Goal: Task Accomplishment & Management: Complete application form

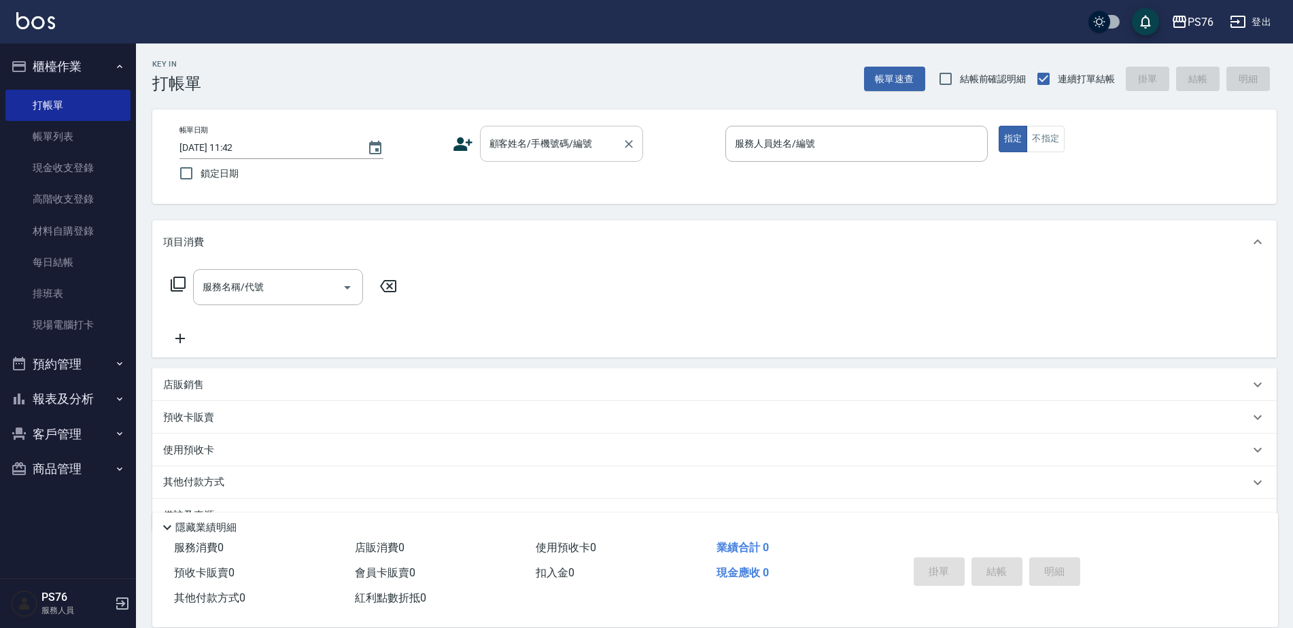
click at [525, 142] on input "顧客姓名/手機號碼/編號" at bounding box center [551, 144] width 131 height 24
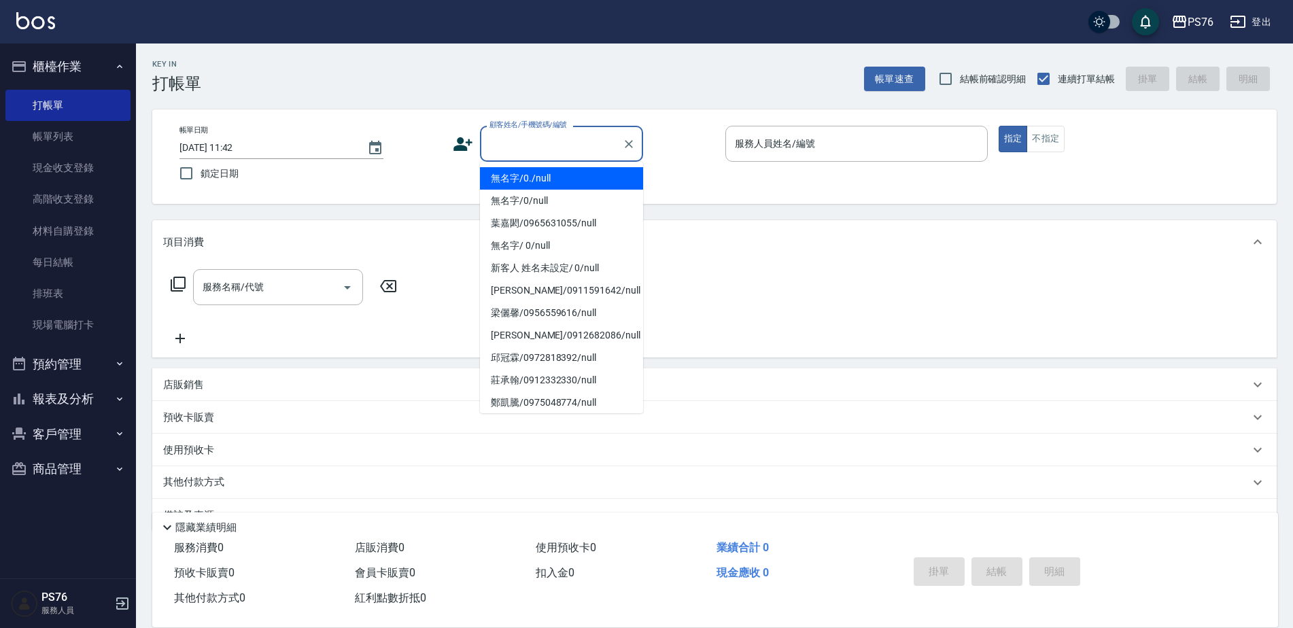
type input "無名字/0./null"
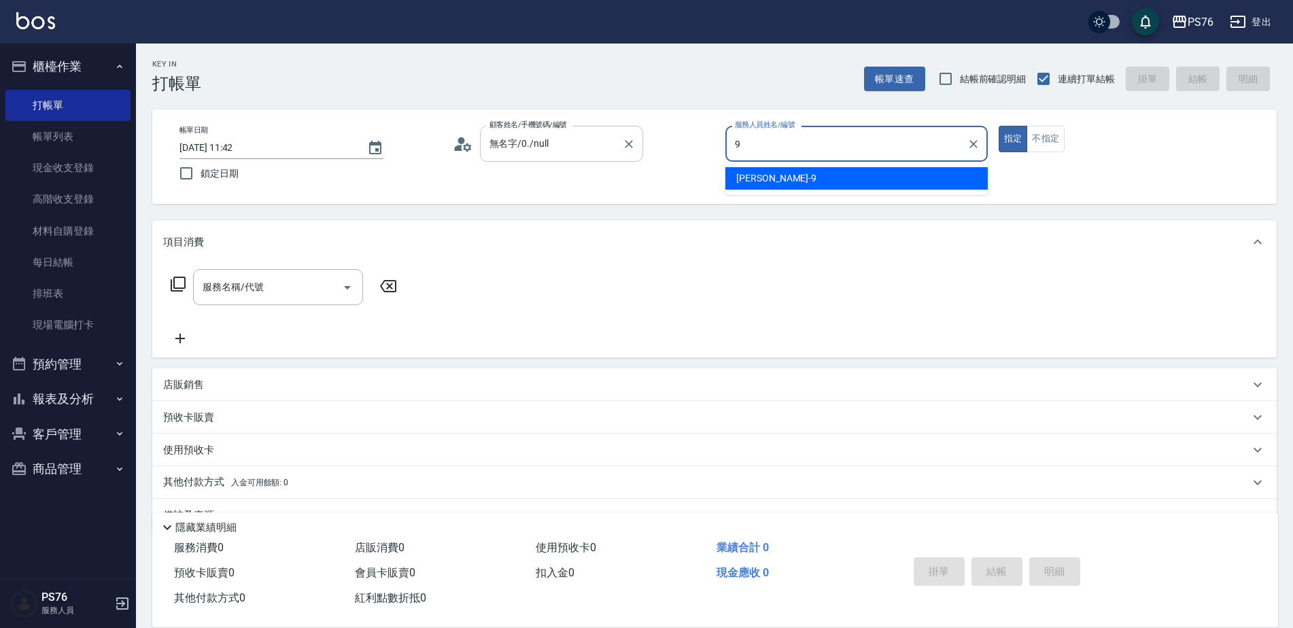
type input "[PERSON_NAME]-9"
type button "true"
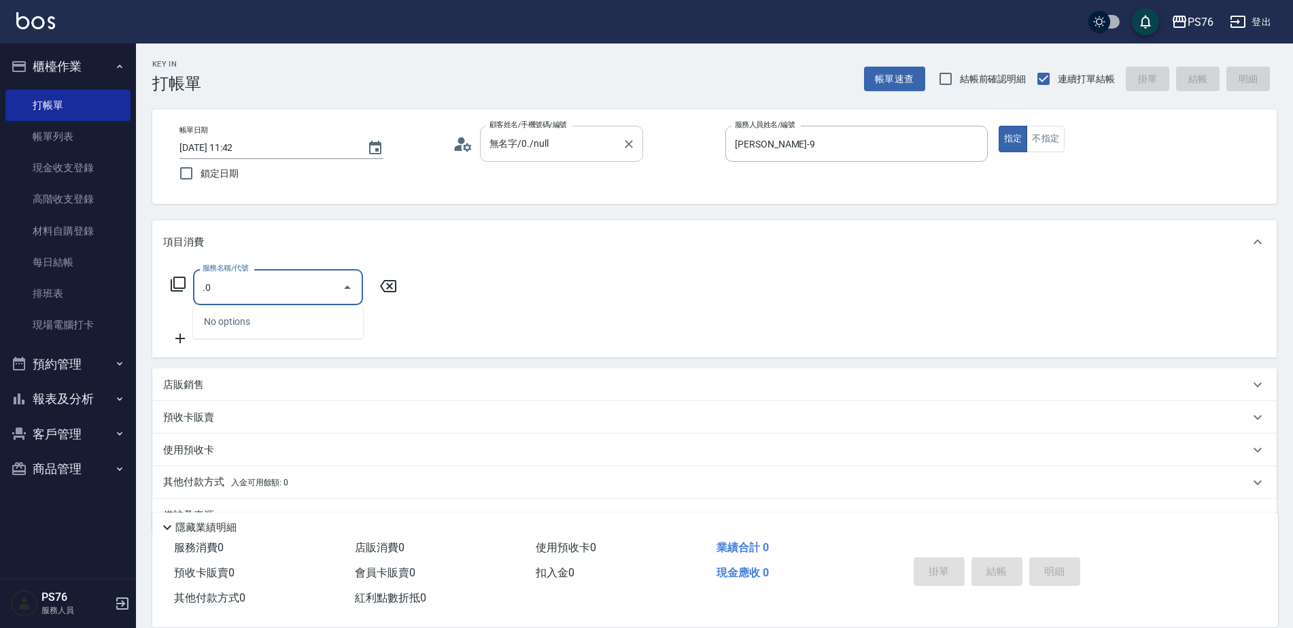
type input "."
type input "洗+剪(308)"
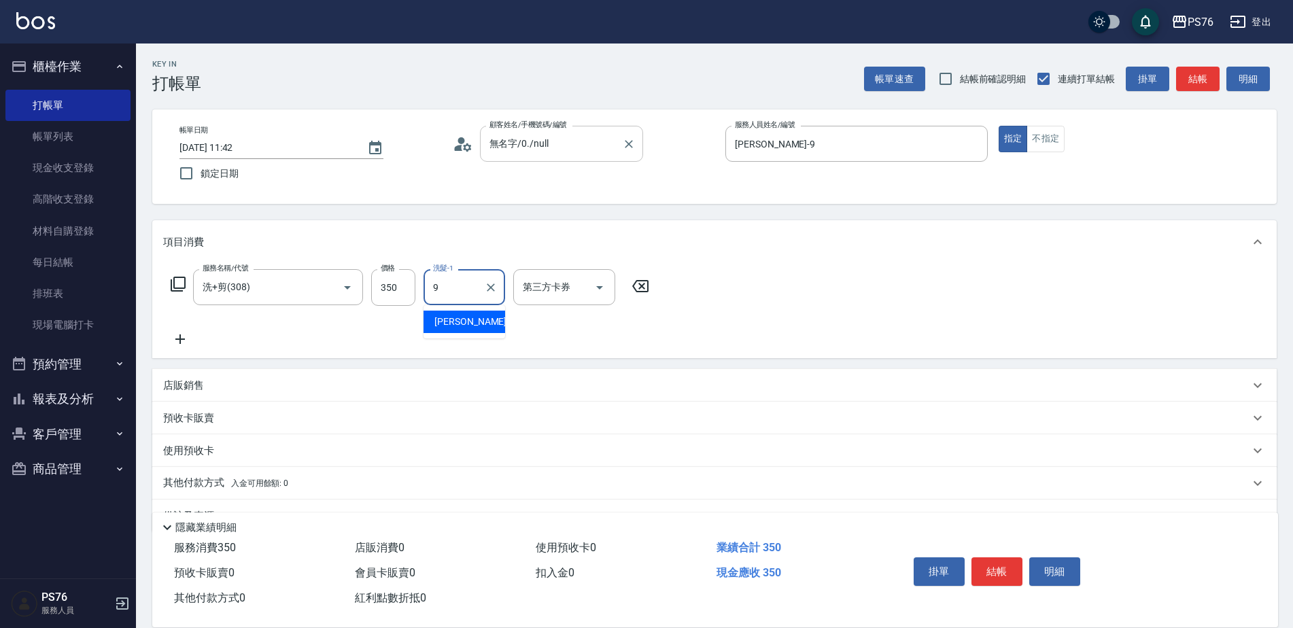
type input "[PERSON_NAME]-9"
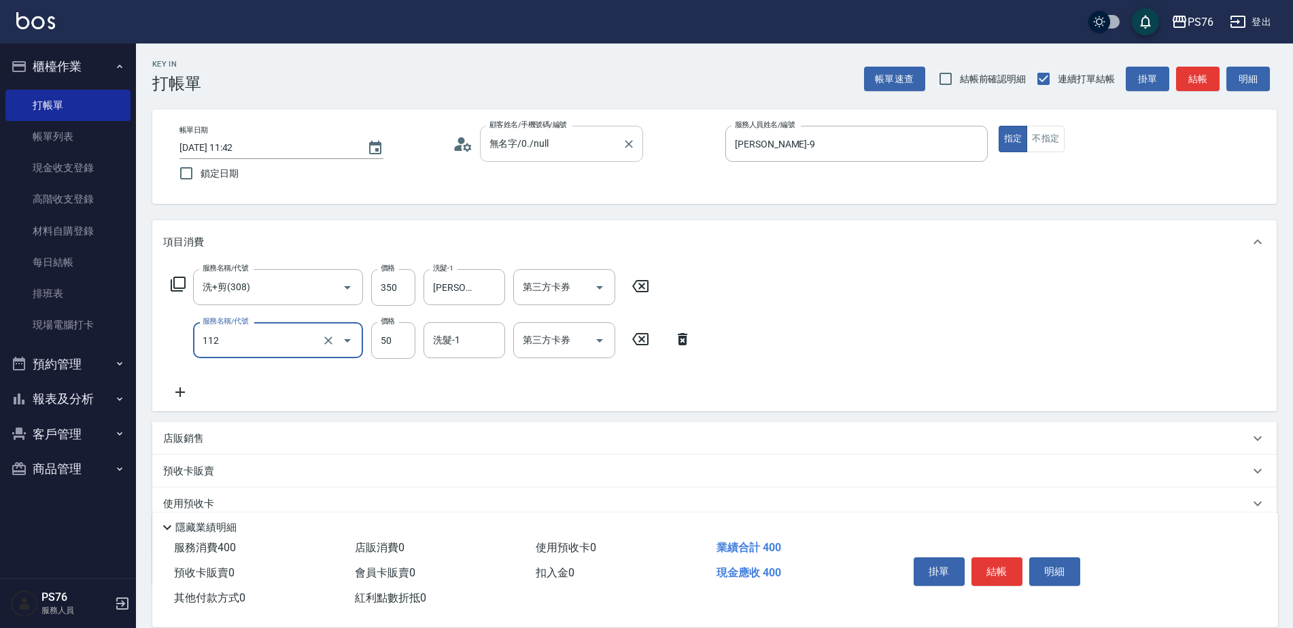
type input "精油50(112)"
type input "[PERSON_NAME]-9"
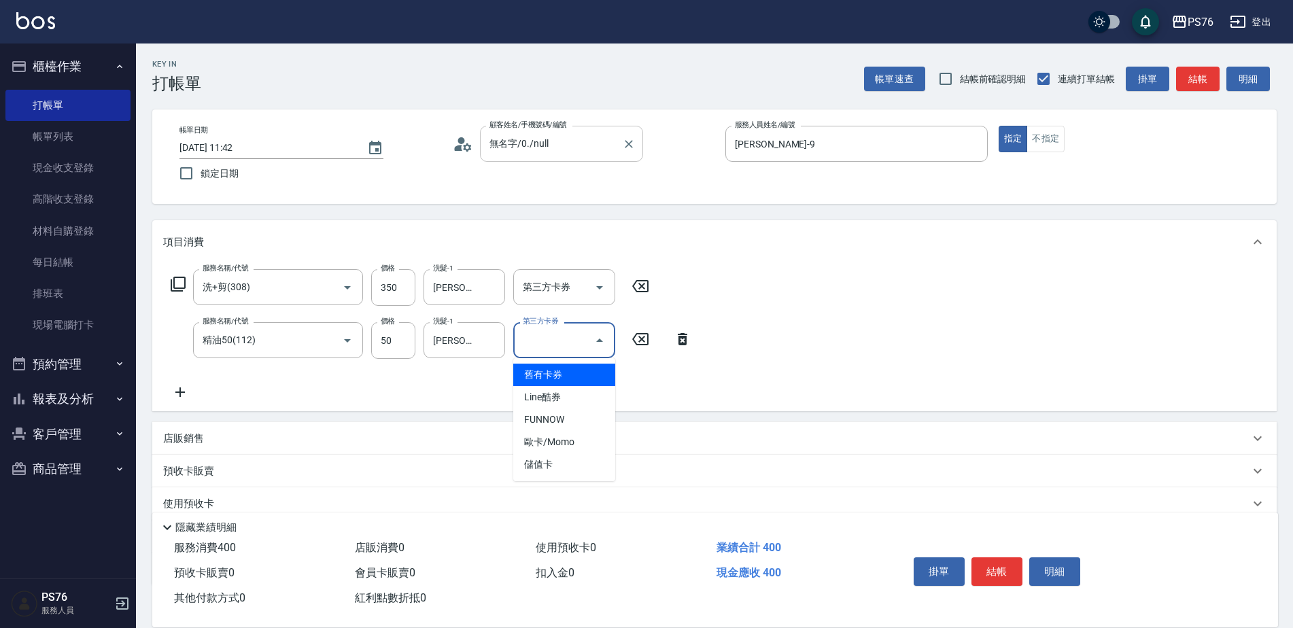
type input "儲值卡"
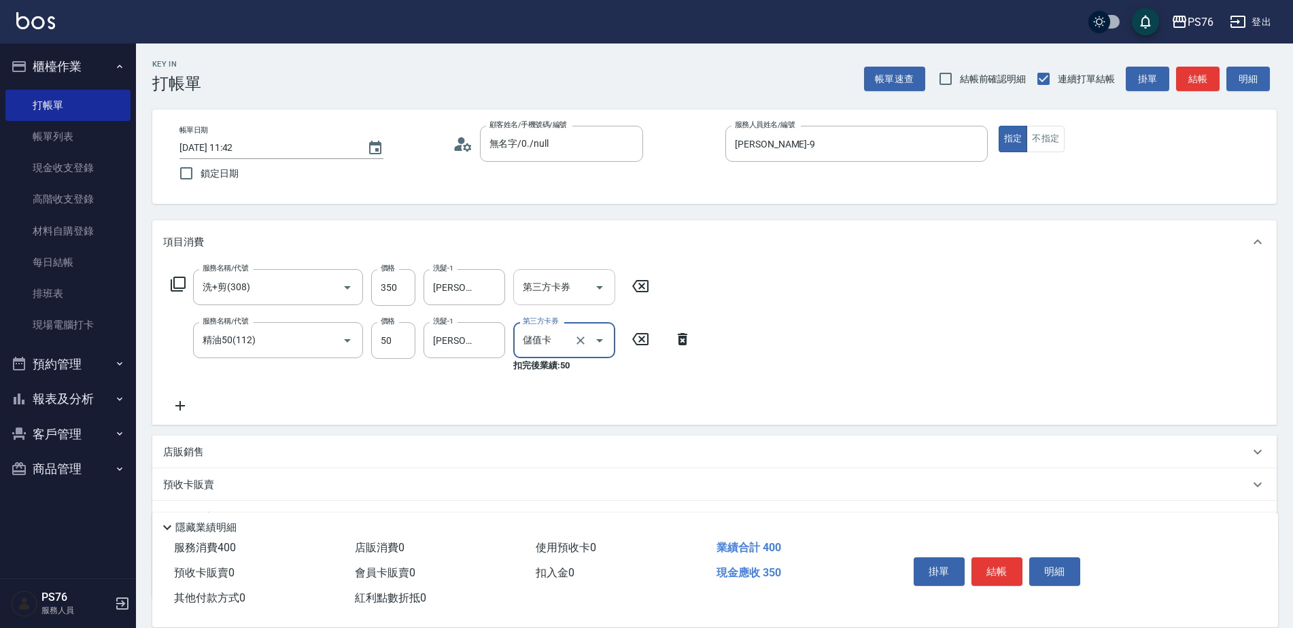
click at [545, 295] on input "第三方卡券" at bounding box center [553, 287] width 69 height 24
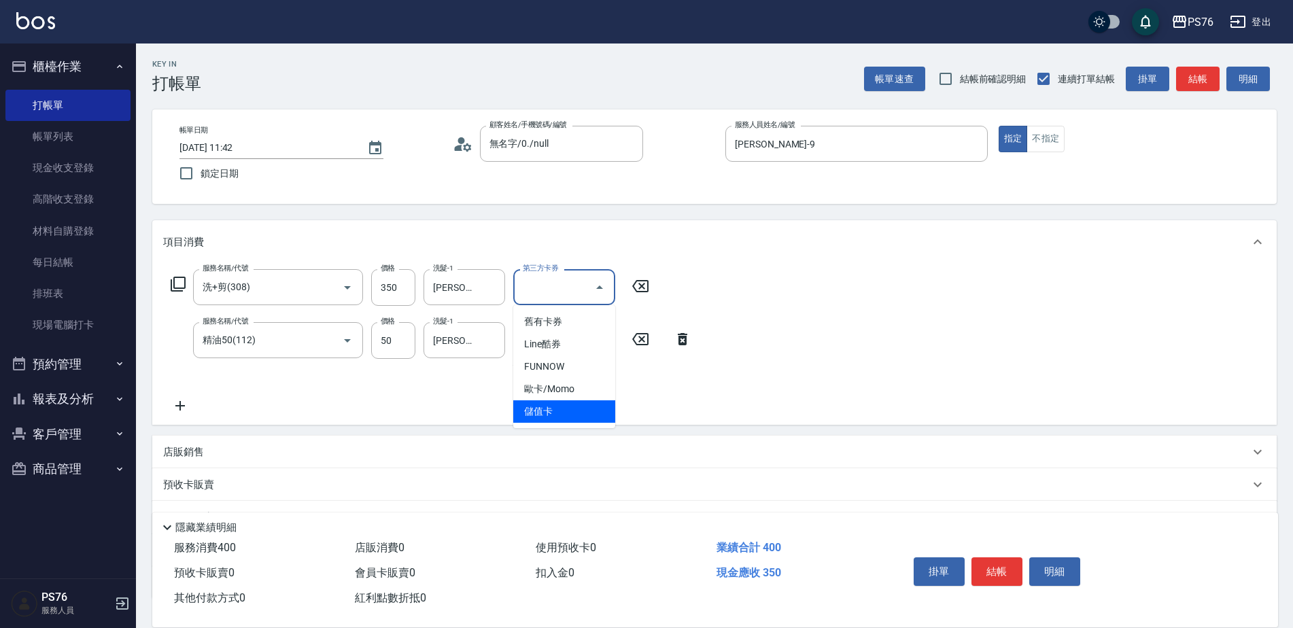
click at [548, 420] on span "儲值卡" at bounding box center [564, 411] width 102 height 22
type input "儲值卡"
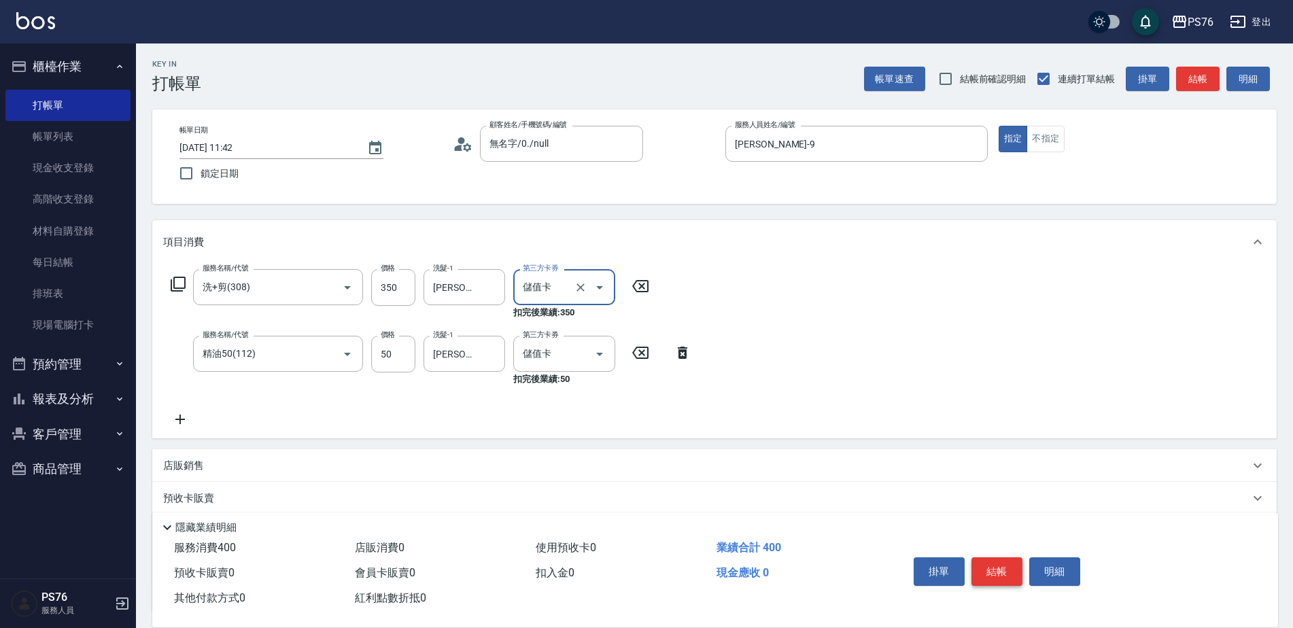
click at [1006, 557] on button "結帳" at bounding box center [997, 571] width 51 height 29
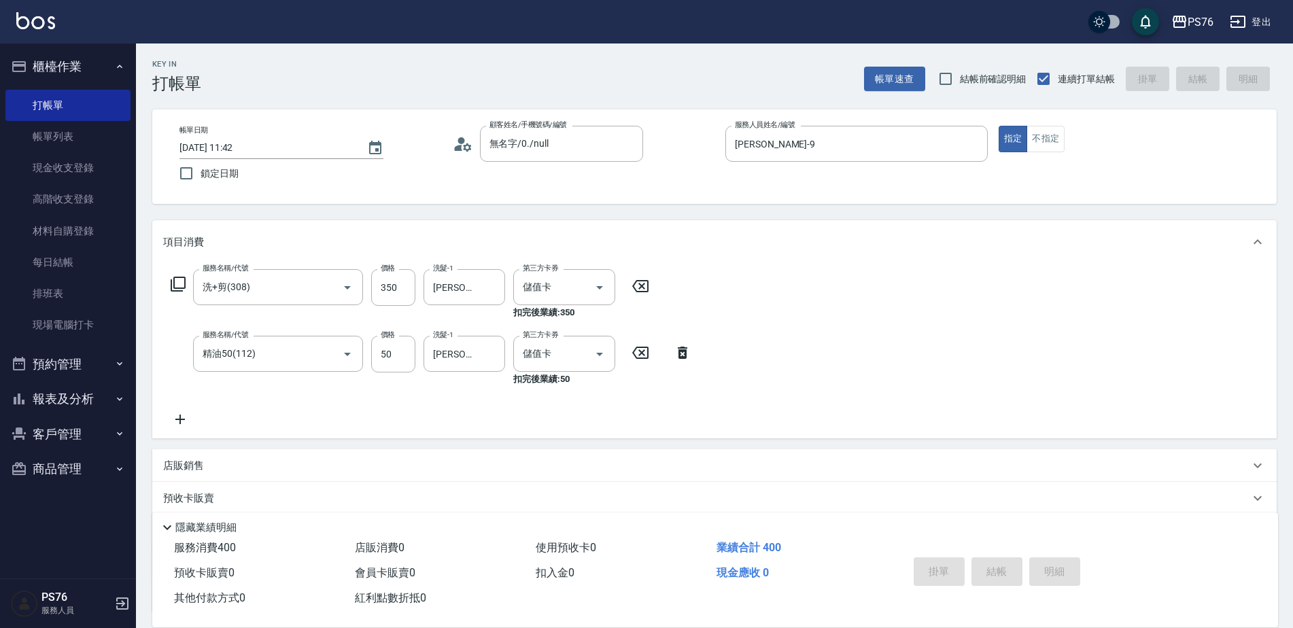
type input "[DATE] 15:13"
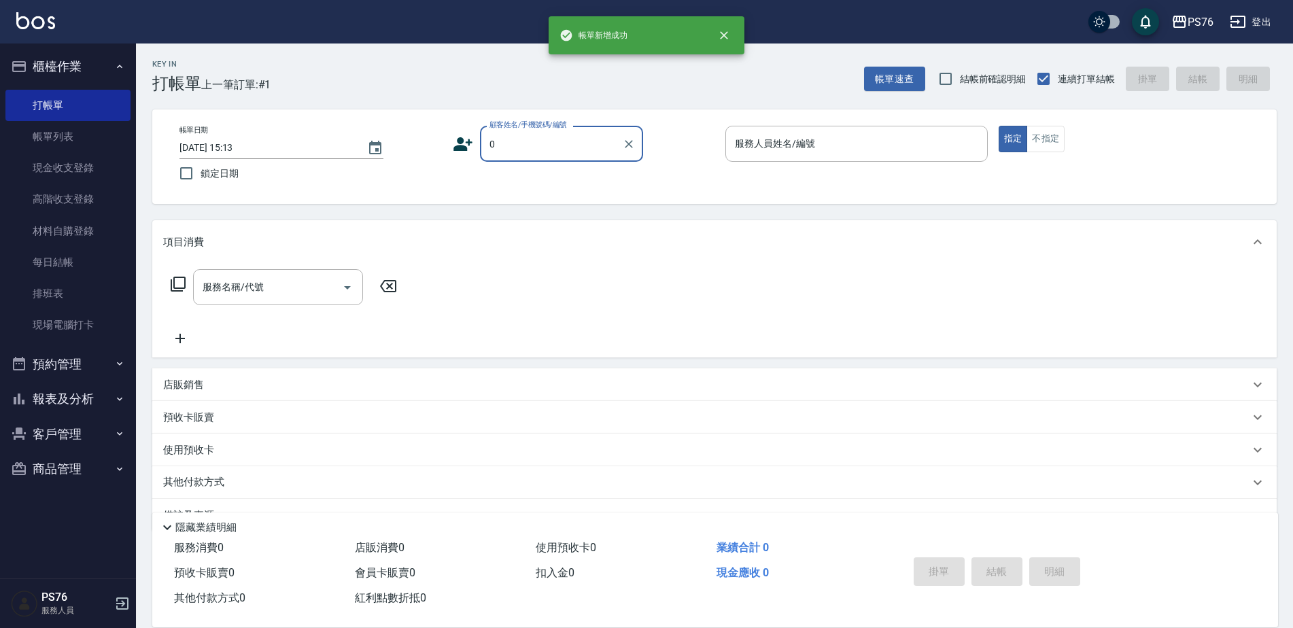
type input "無名字/0./null"
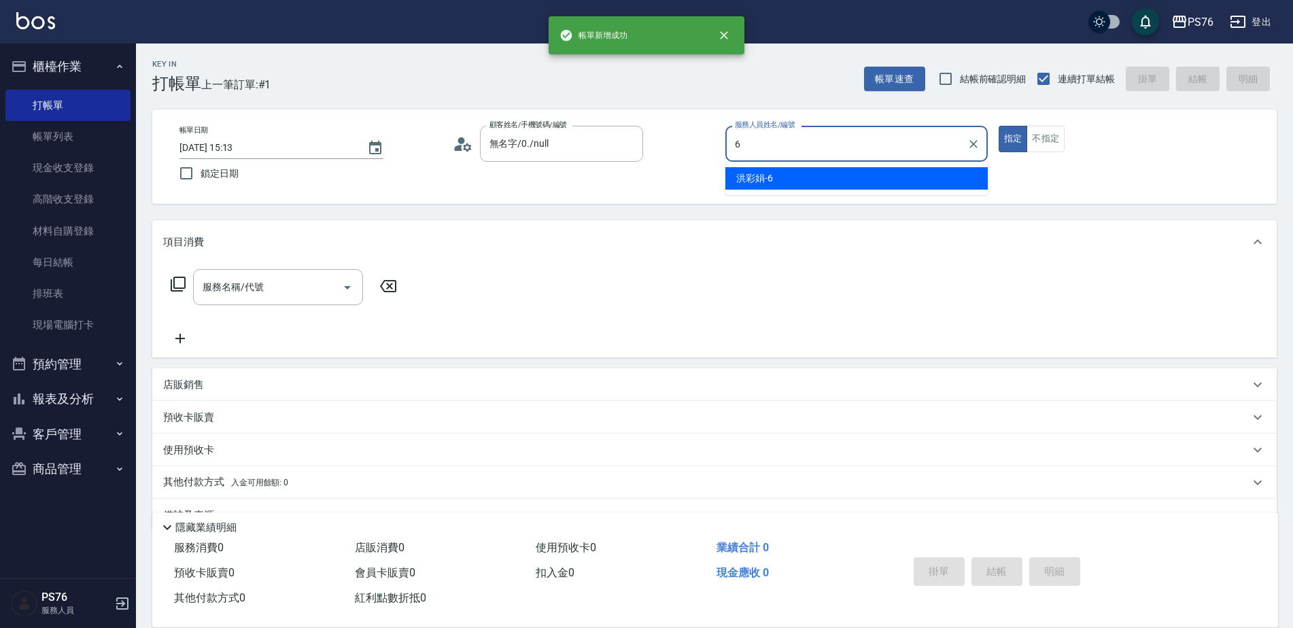
type input "洪彩娟-6"
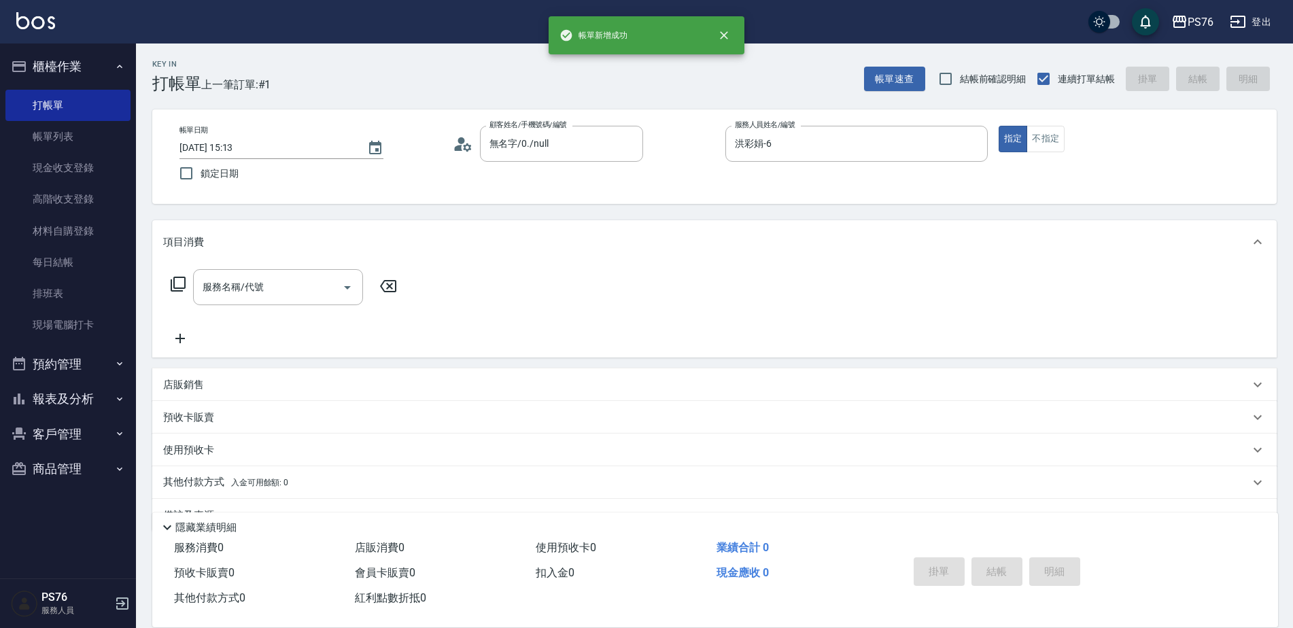
type input "無名字/0/null"
click at [303, 289] on input "服務名稱/代號" at bounding box center [267, 287] width 137 height 24
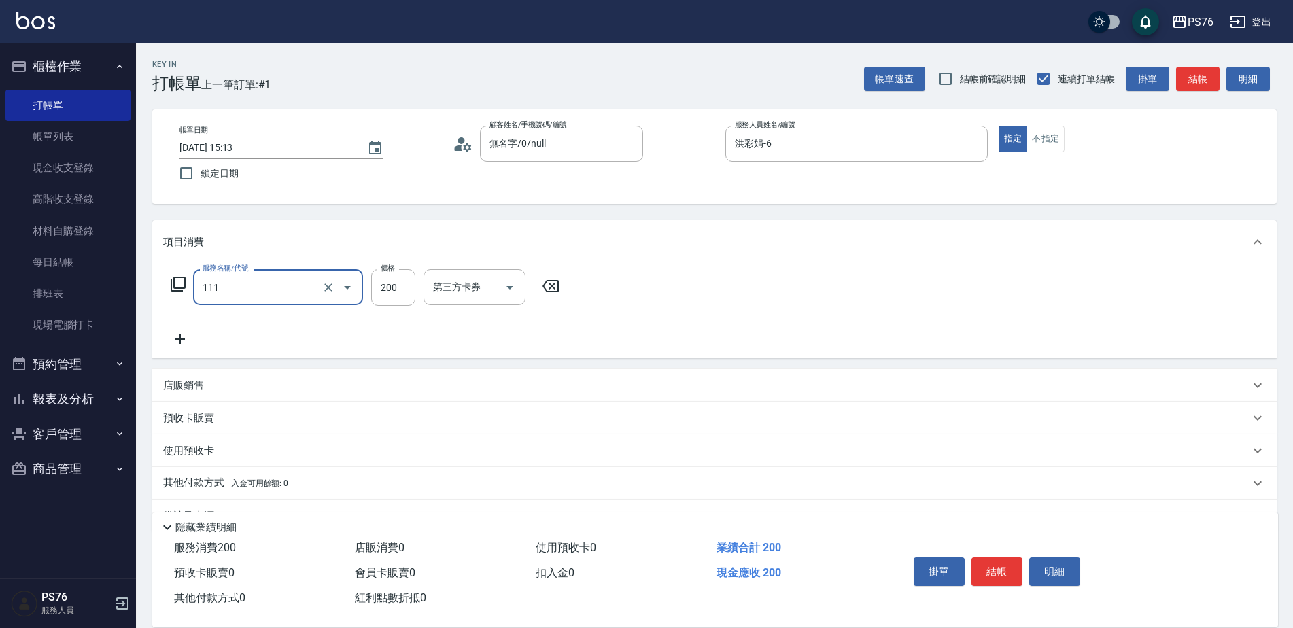
type input "200(111)"
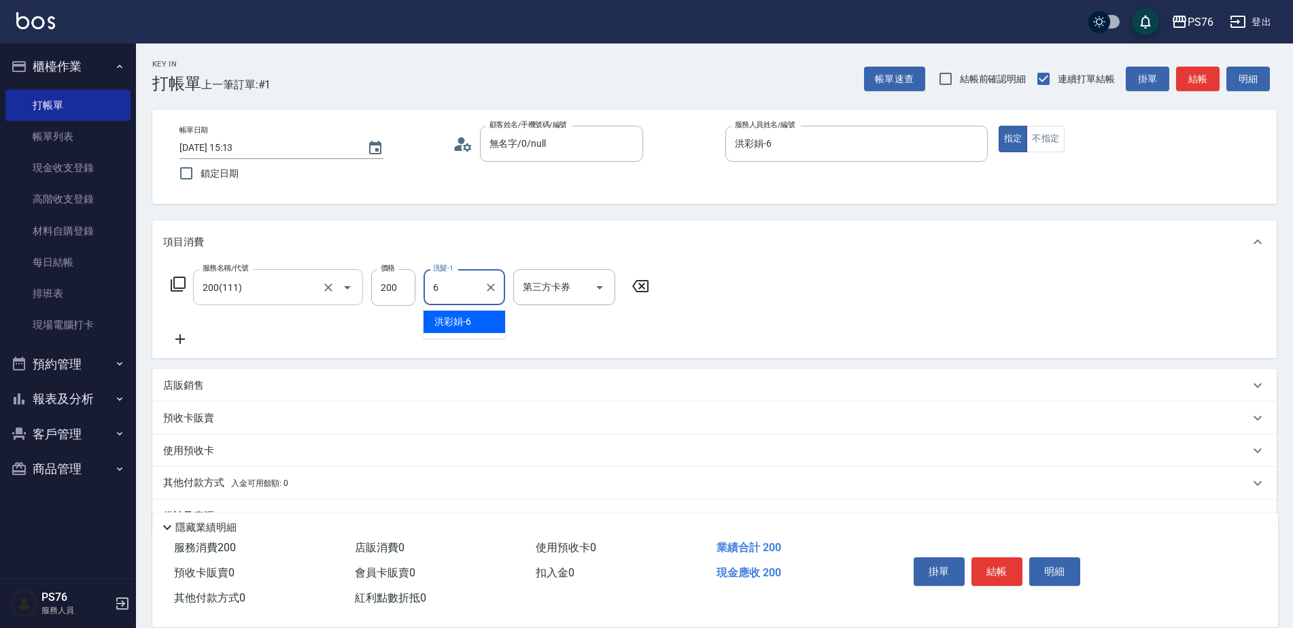
type input "洪彩娟-6"
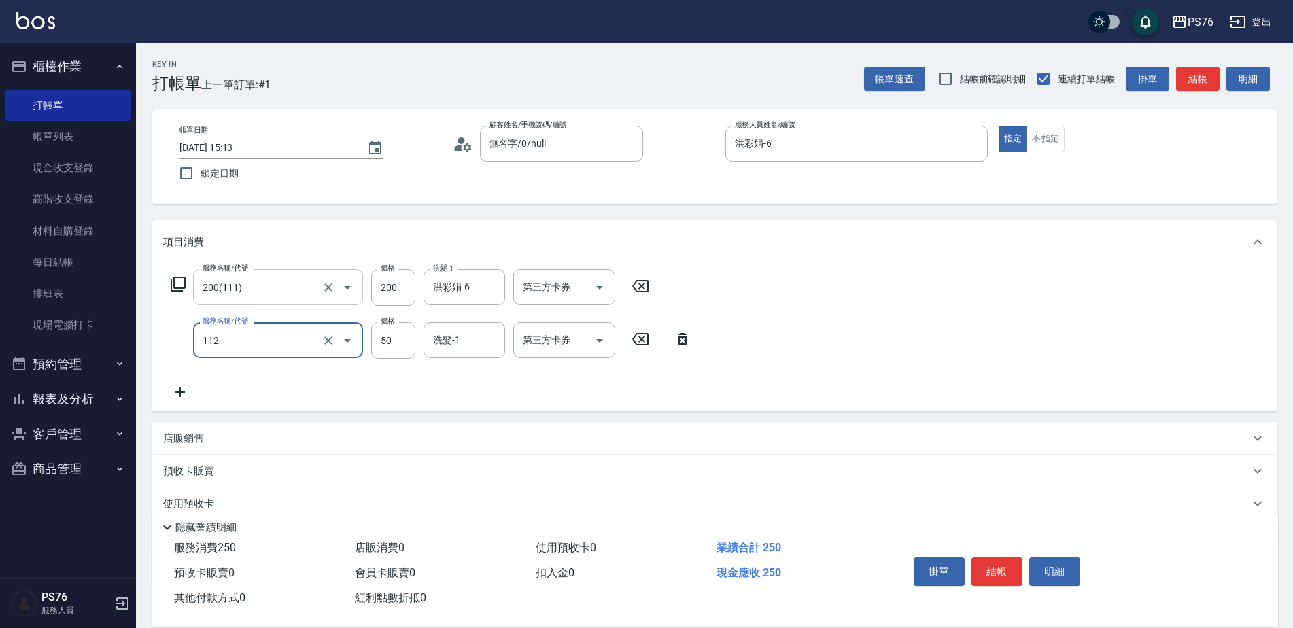
type input "精油50(112)"
click at [470, 351] on input "洗髮-1" at bounding box center [464, 340] width 69 height 24
type input "洪彩娟-6"
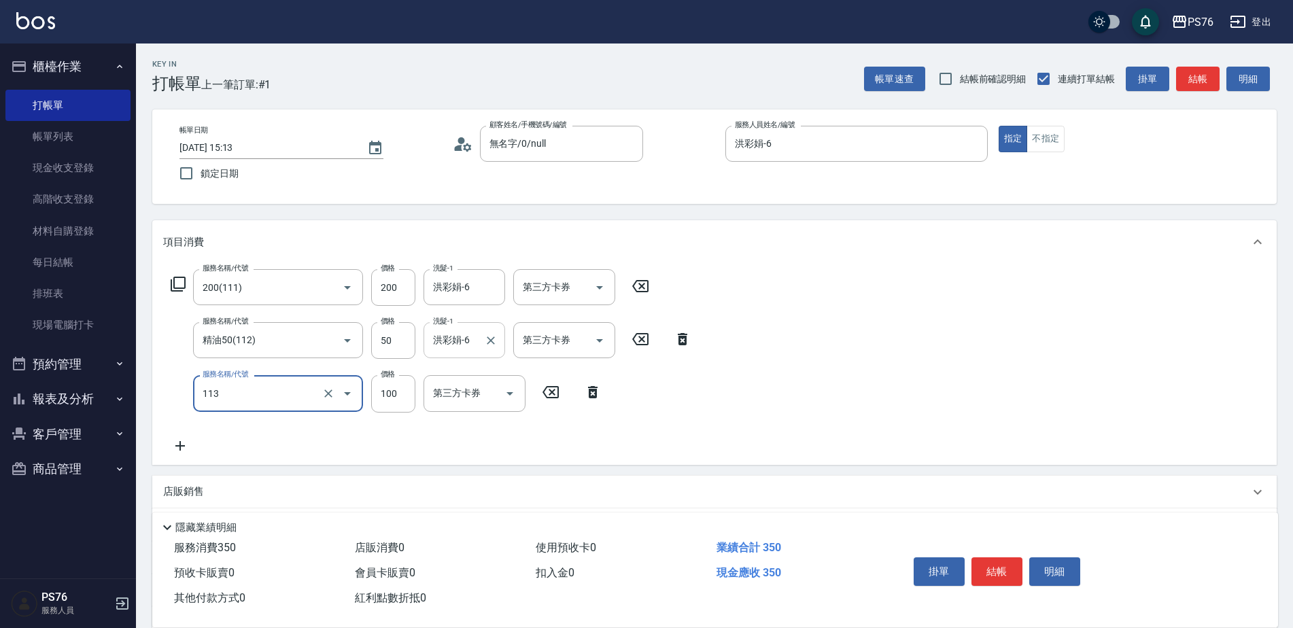
type input "瞬護100(113)"
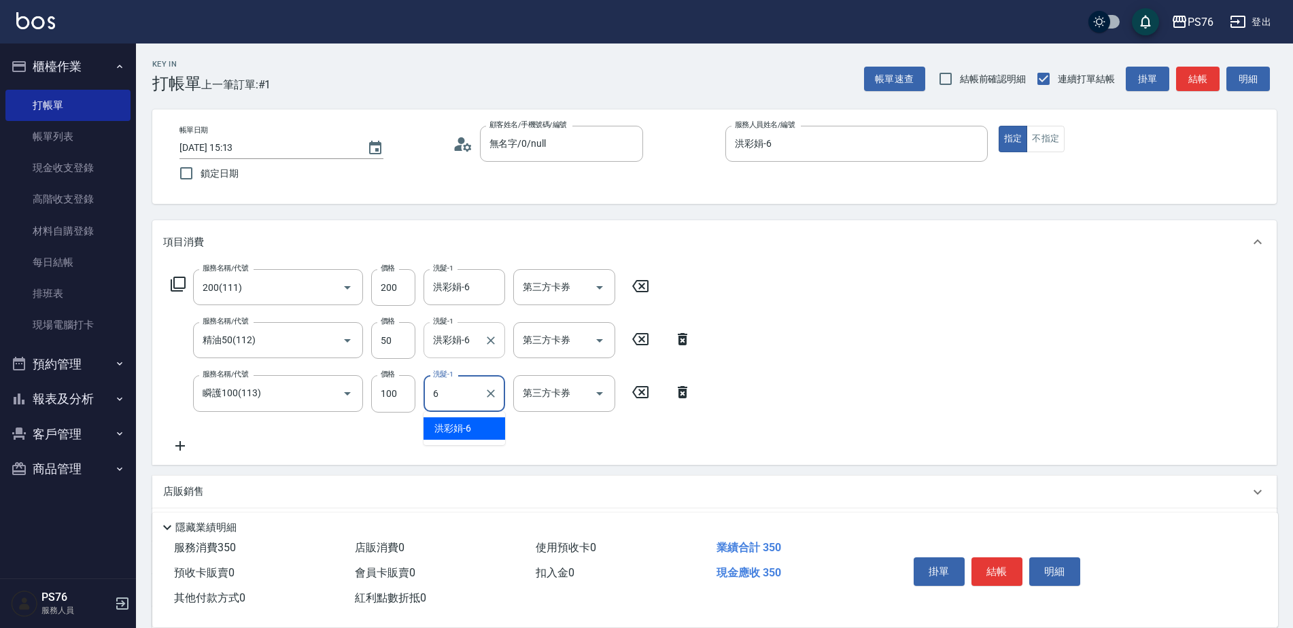
type input "洪彩娟-6"
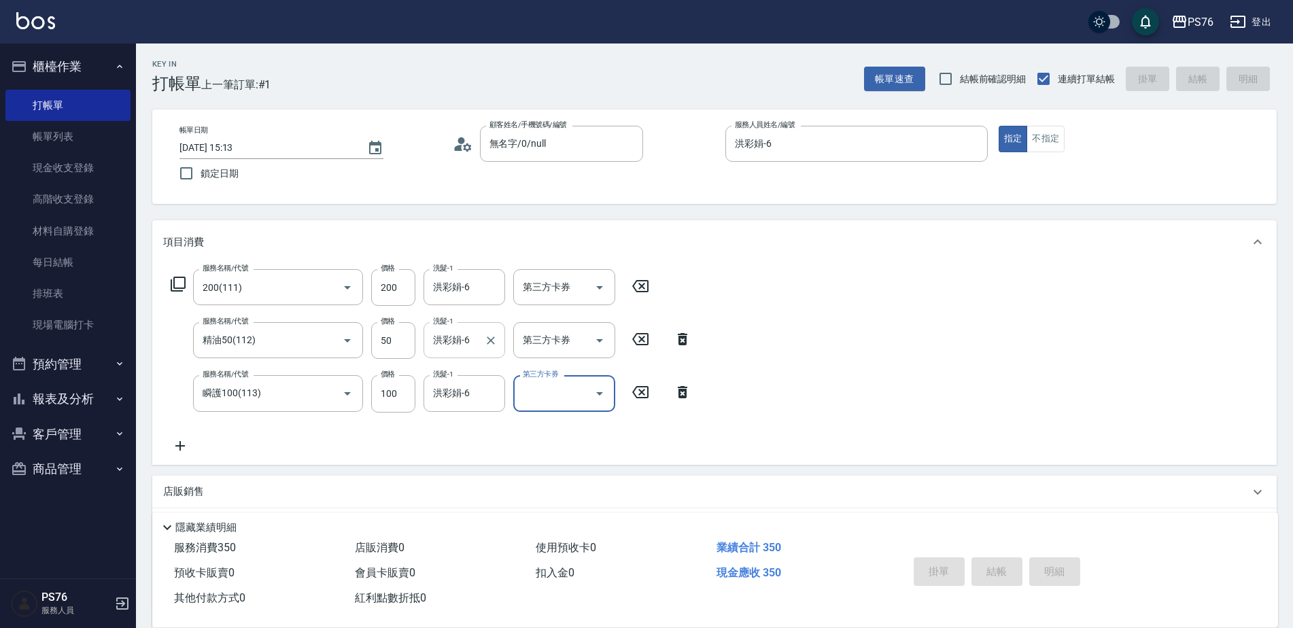
type input "[DATE] 15:14"
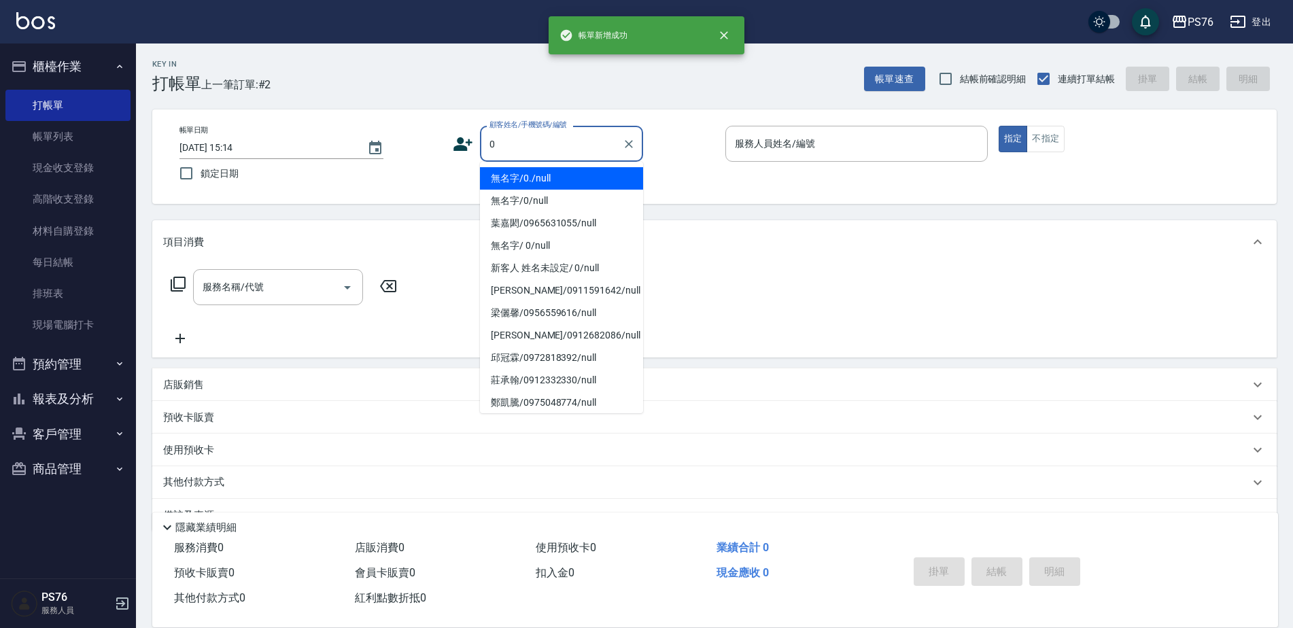
type input "無名字/0./null"
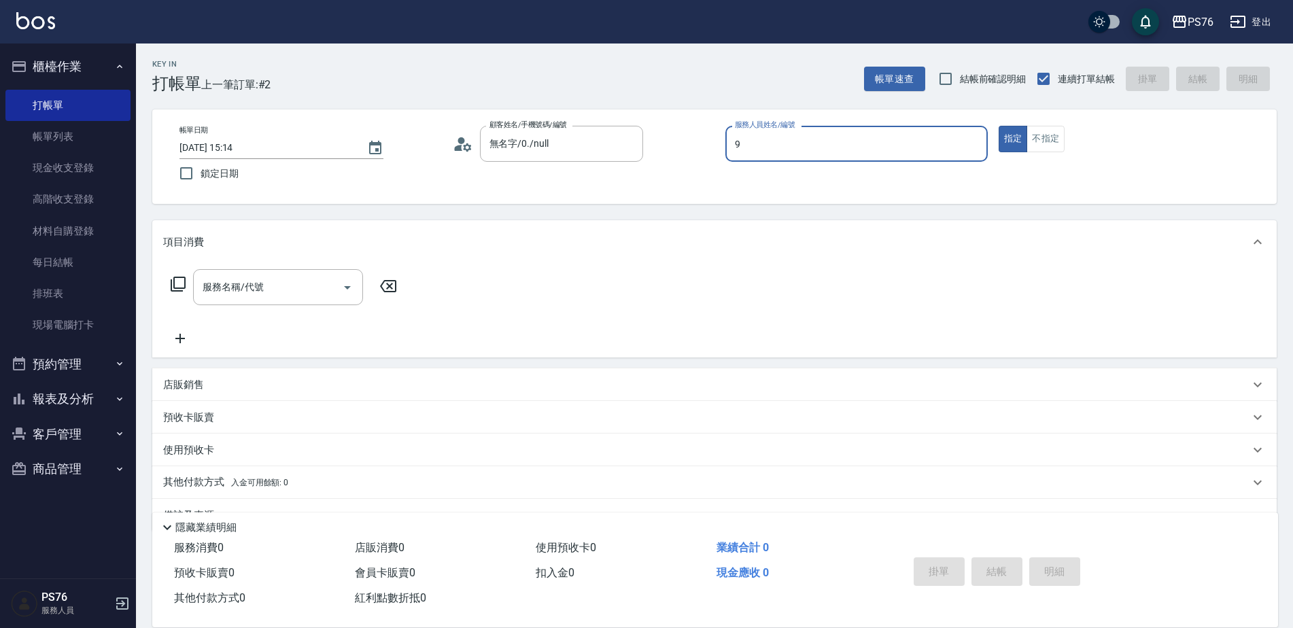
type input "[PERSON_NAME]-9"
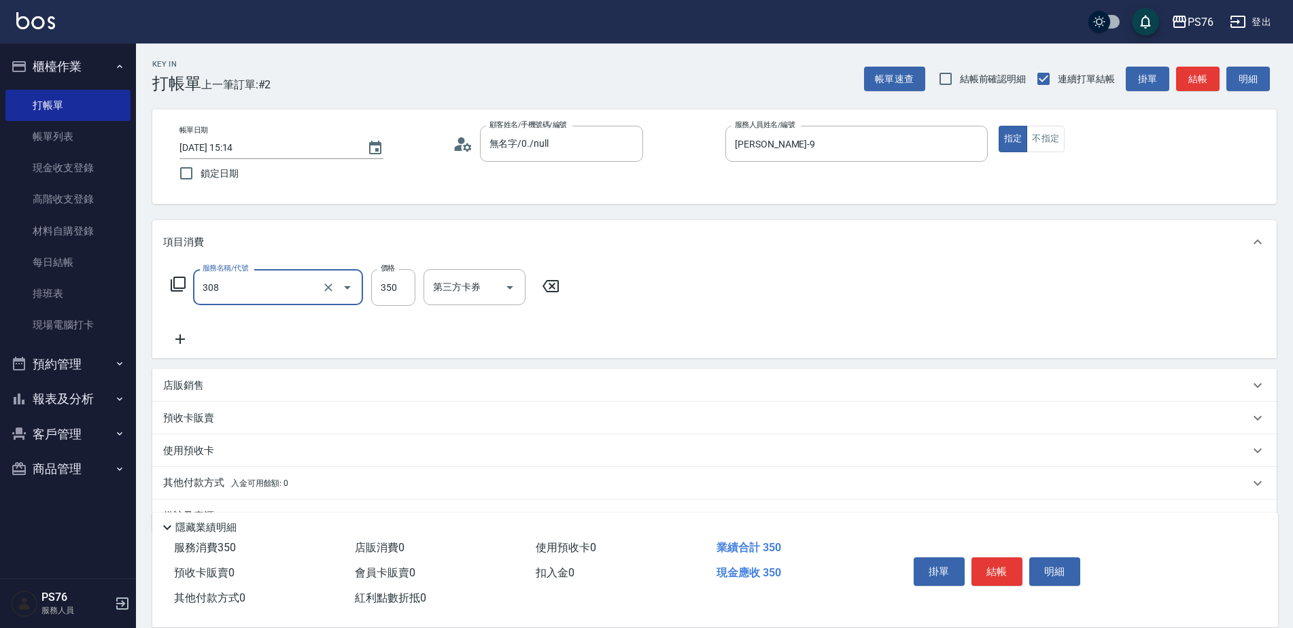
type input "洗+剪(308)"
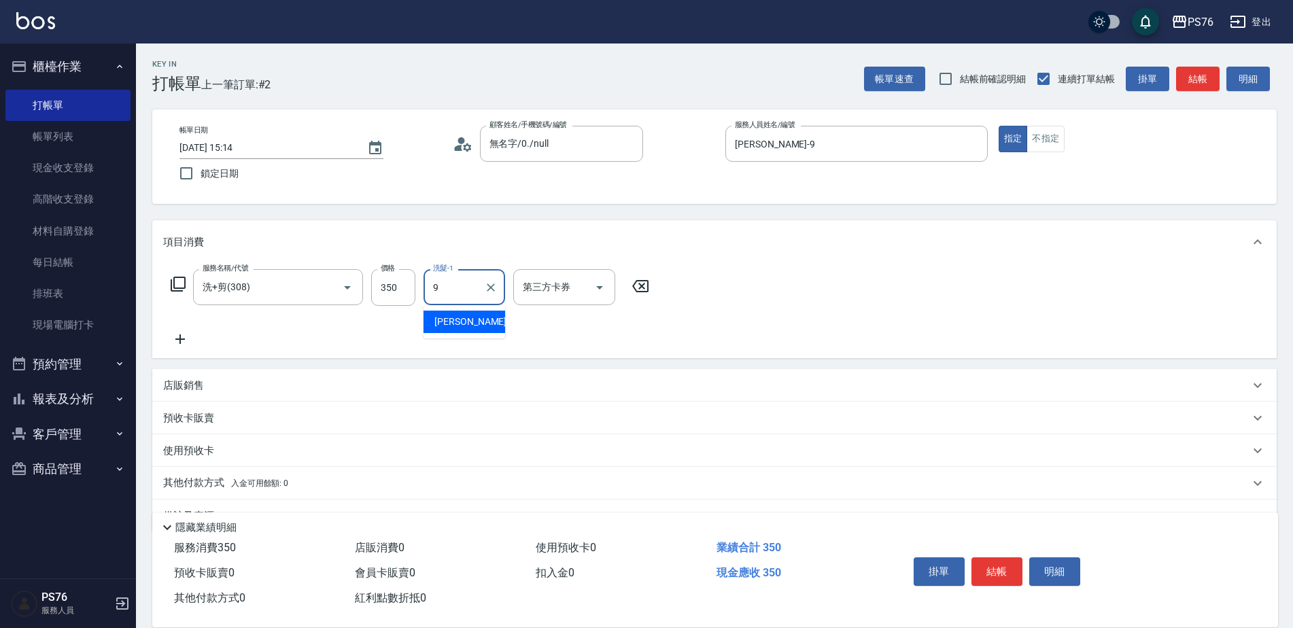
type input "[PERSON_NAME]-9"
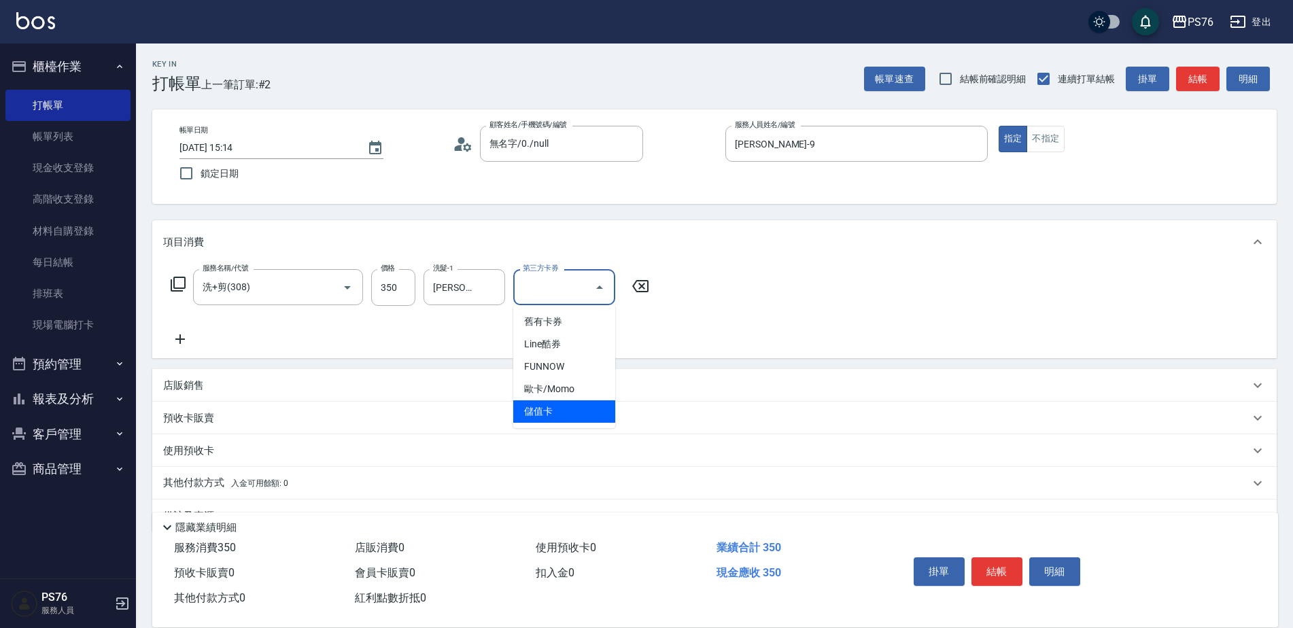
type input "儲值卡"
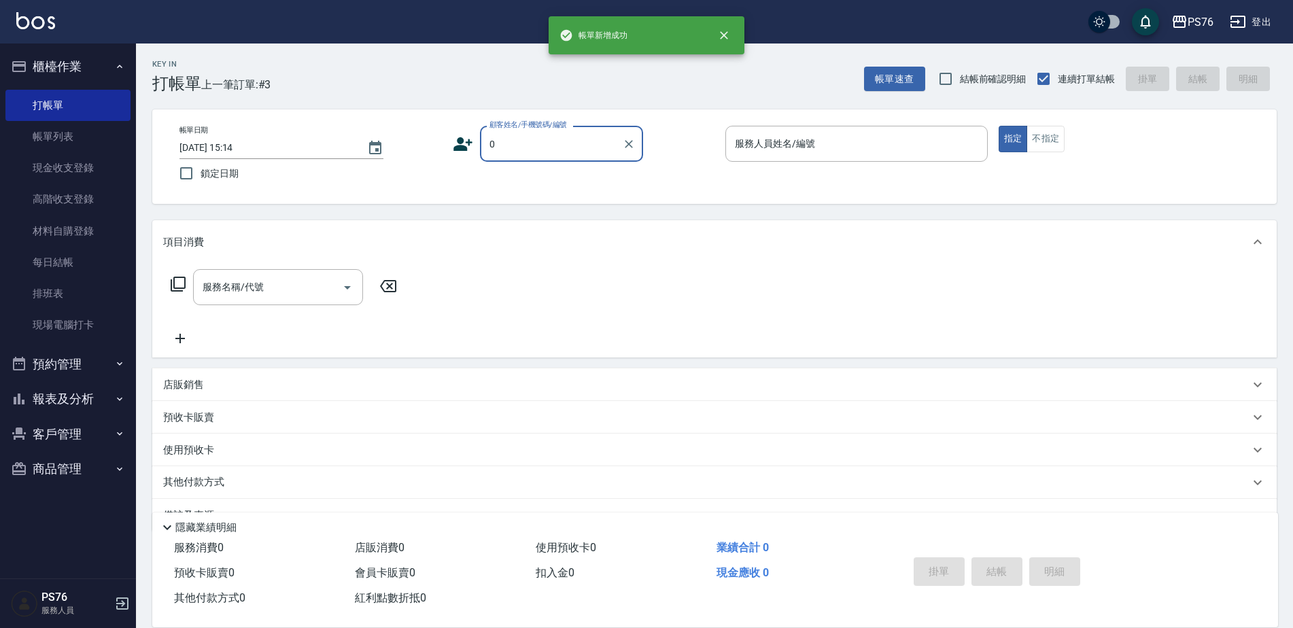
type input "無名字/0./null"
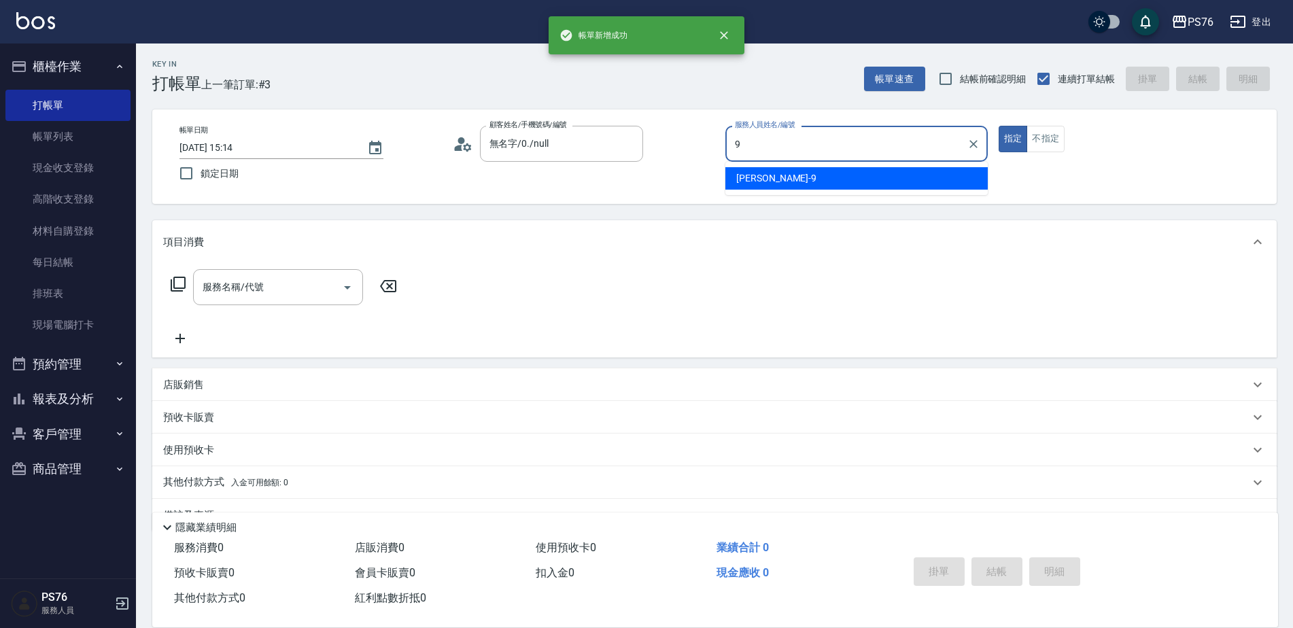
type input "[PERSON_NAME]-9"
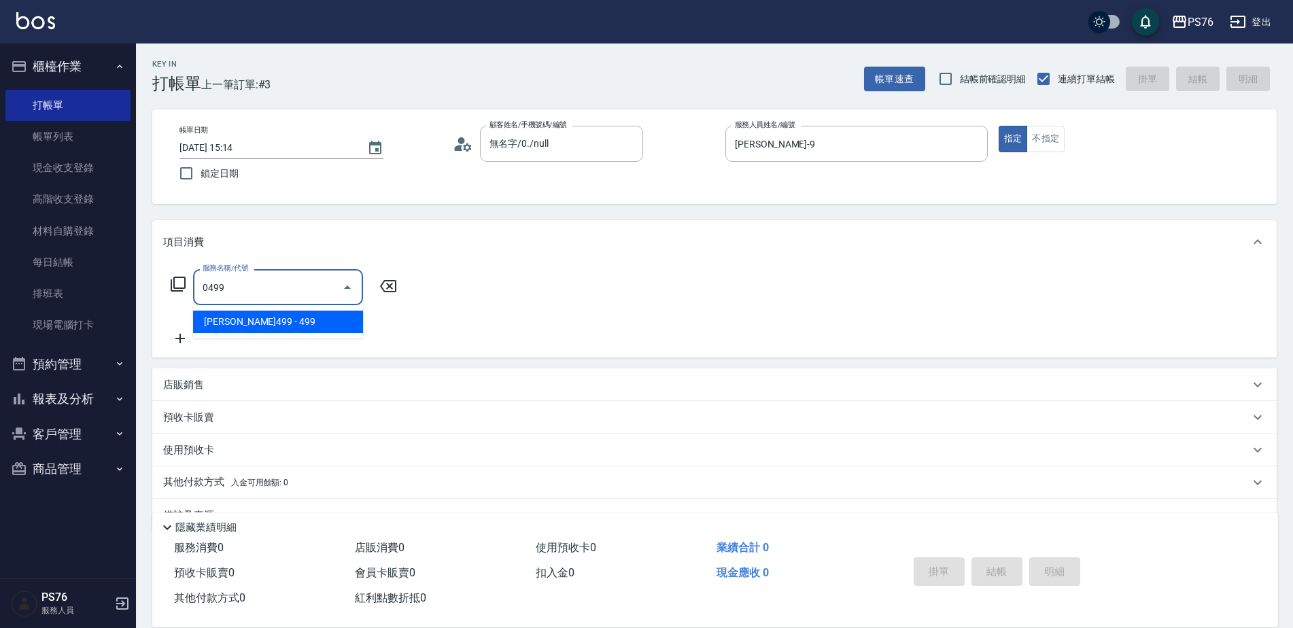
type input "[PERSON_NAME]499(0499)"
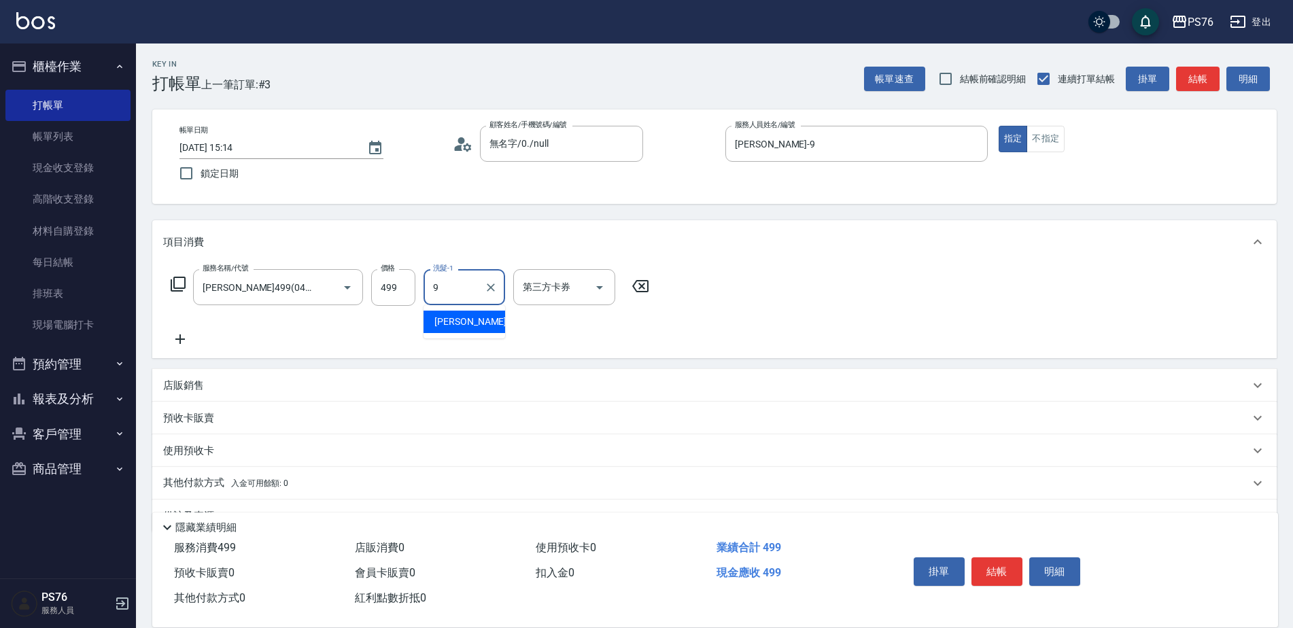
type input "[PERSON_NAME]-9"
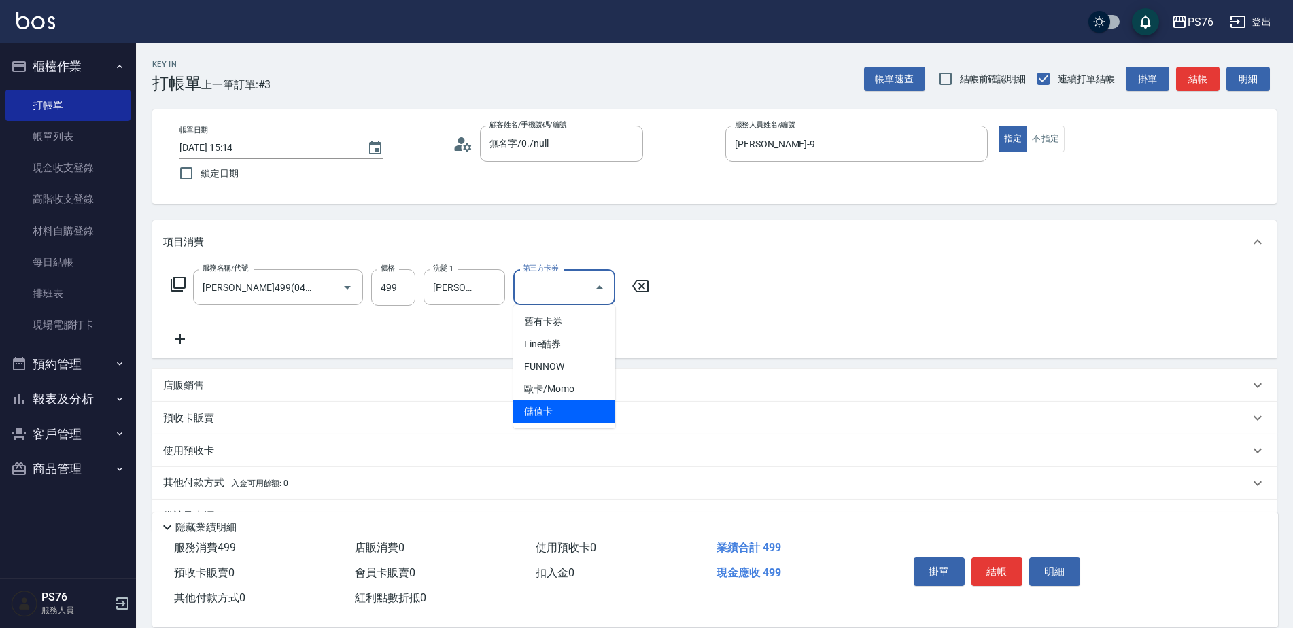
type input "儲值卡"
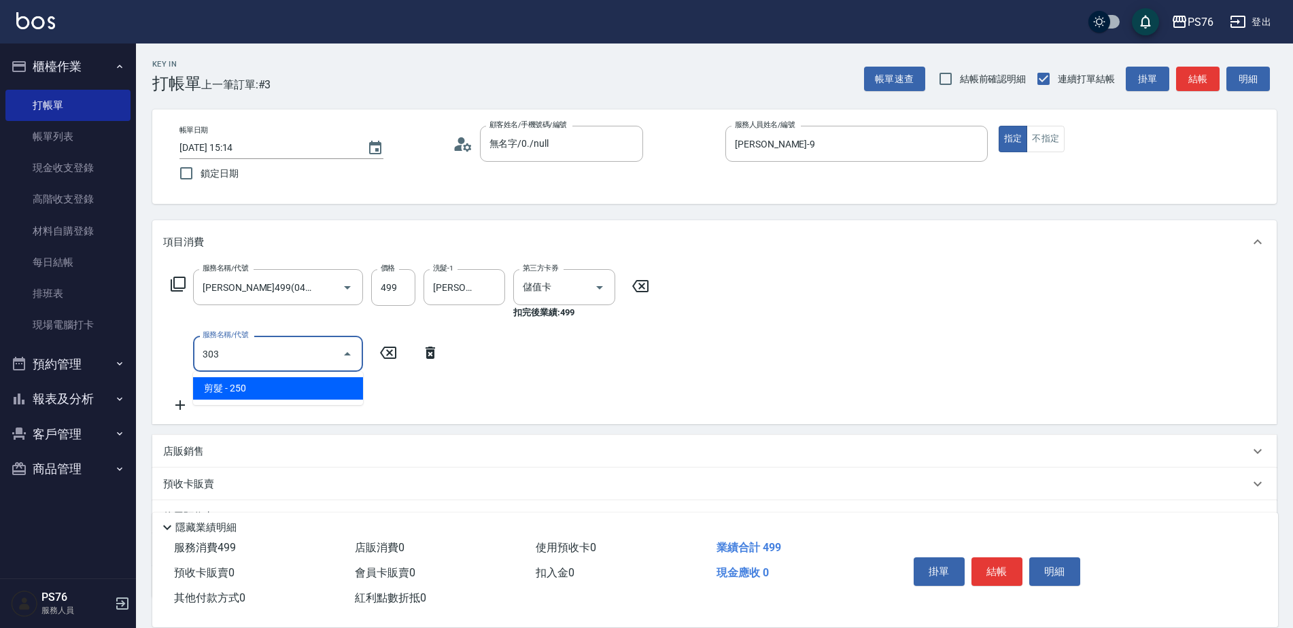
type input "剪髮(303)"
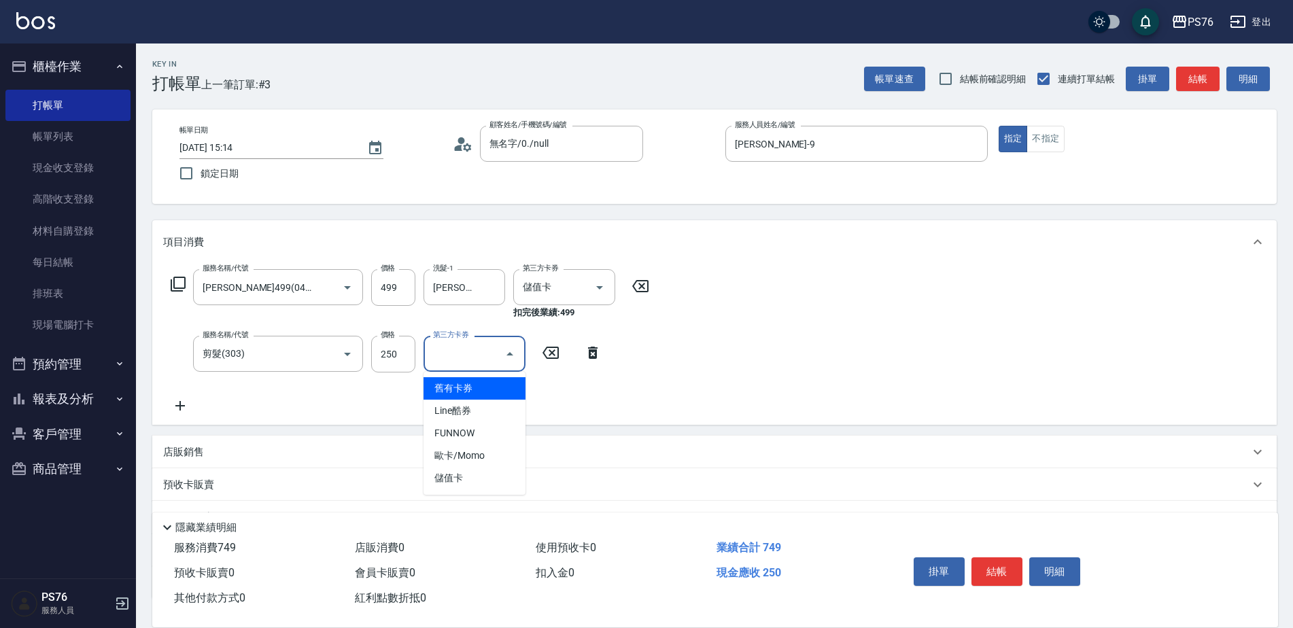
type input "儲值卡"
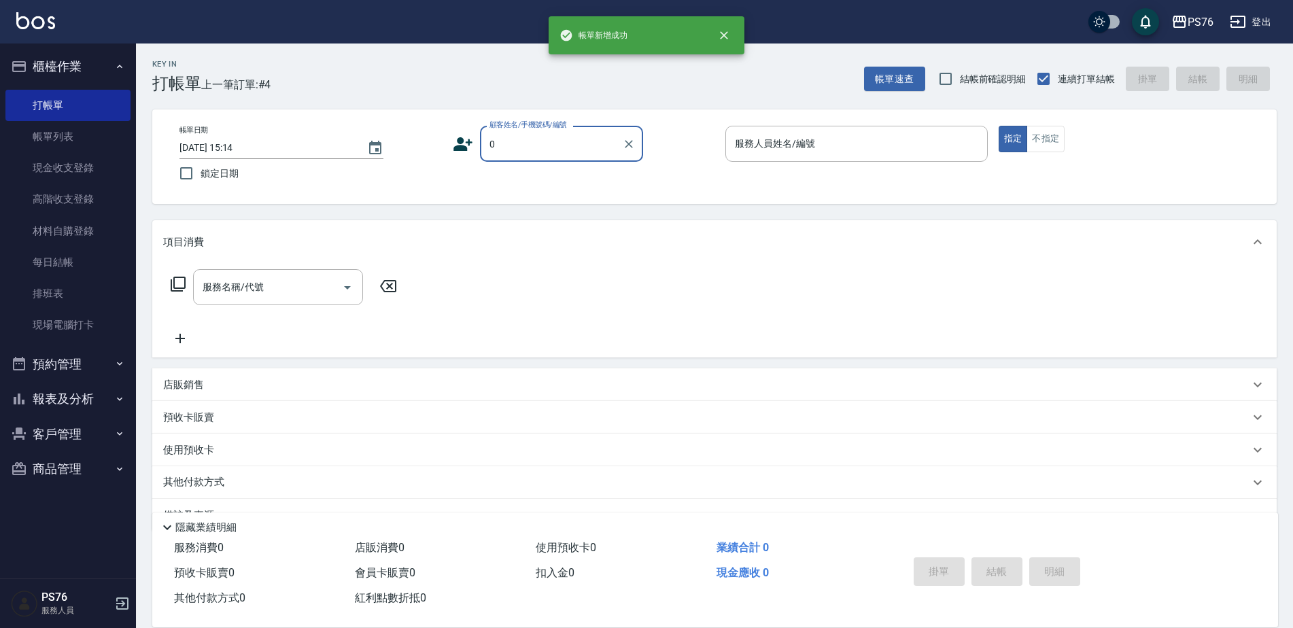
type input "無名字/0./null"
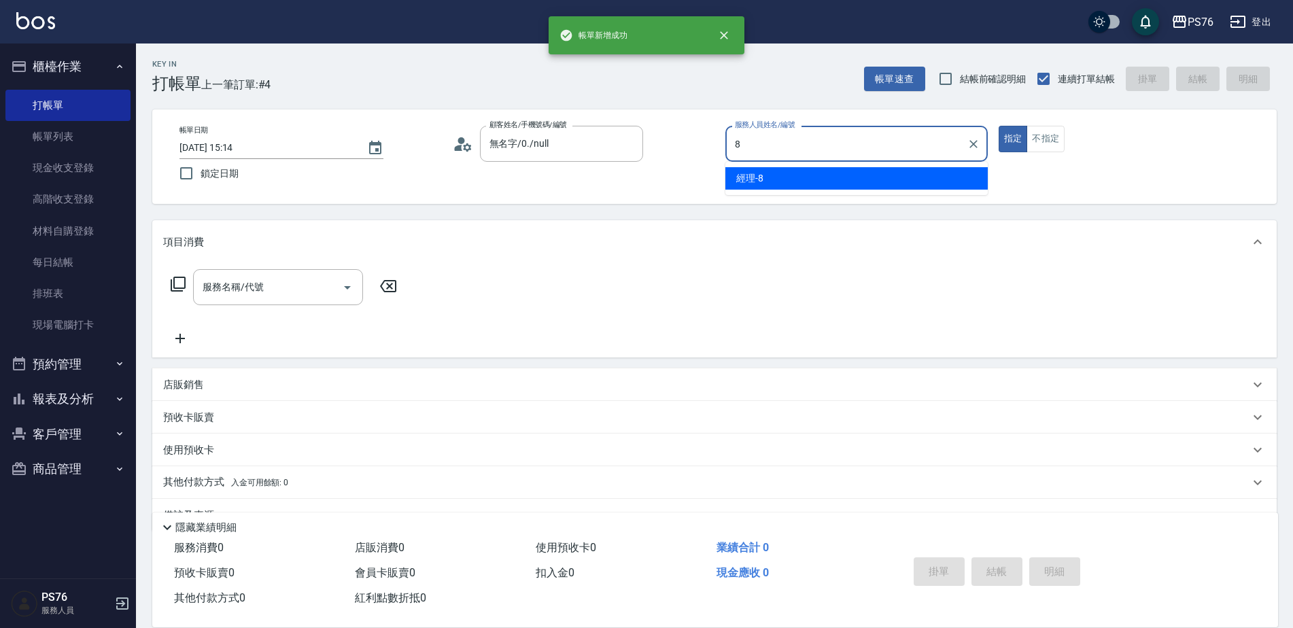
type input "經理-8"
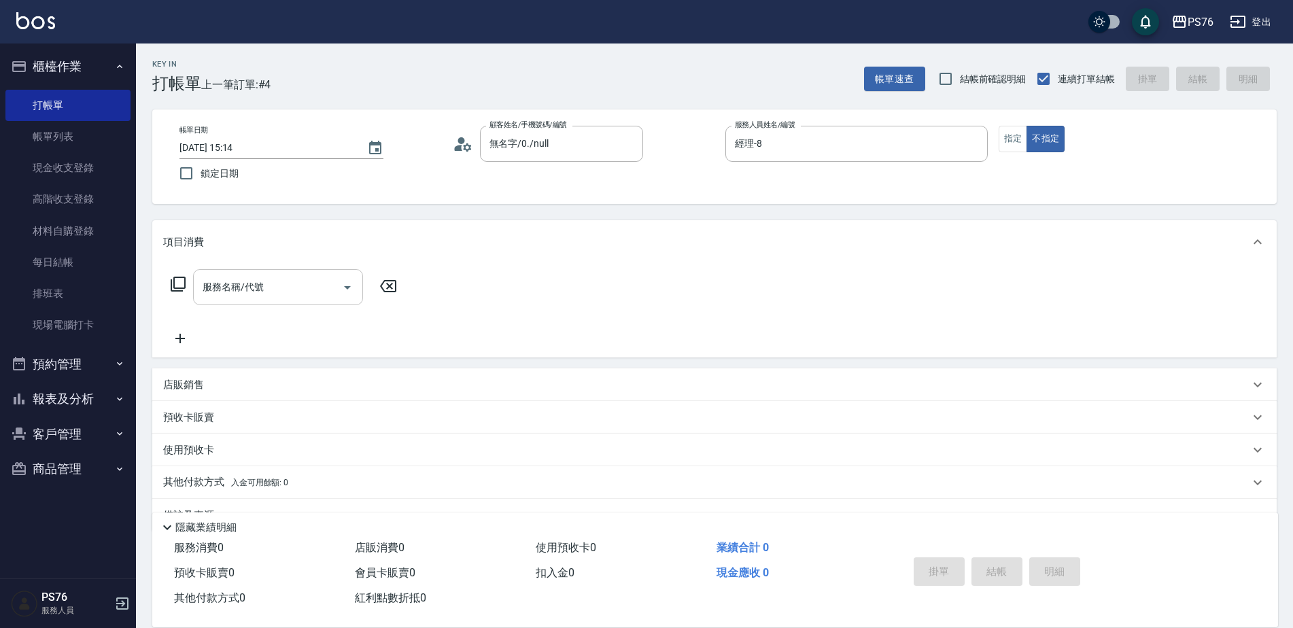
click at [317, 302] on div "服務名稱/代號" at bounding box center [278, 287] width 170 height 36
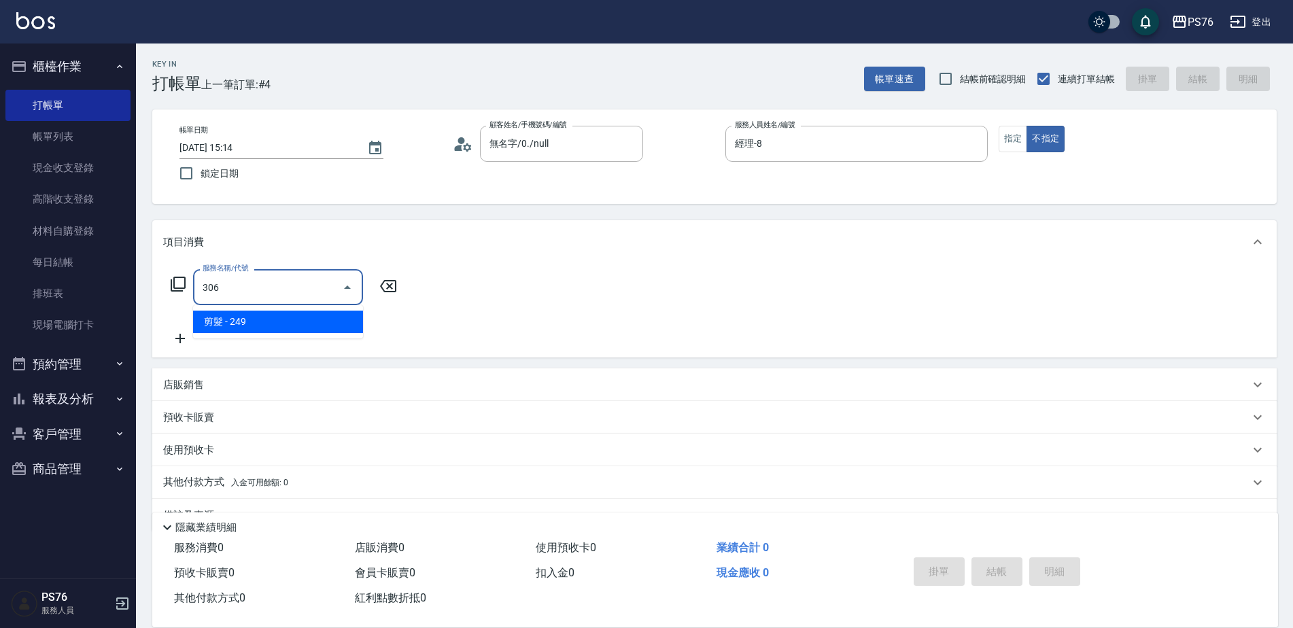
type input "剪髮(306)"
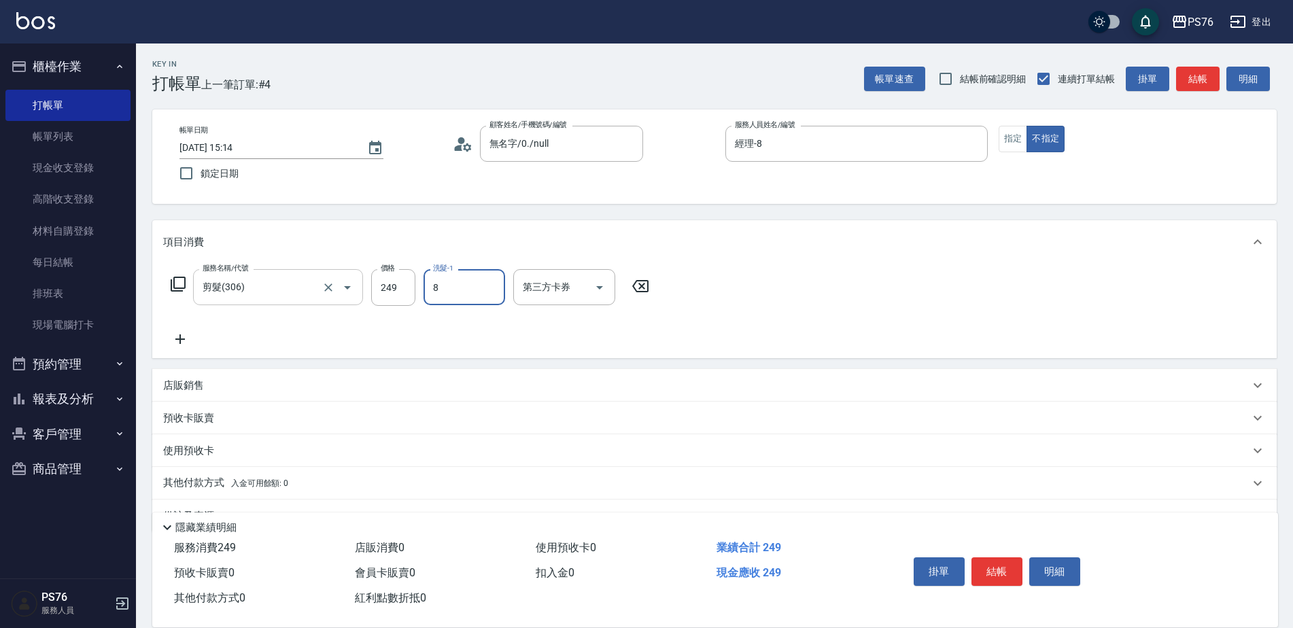
type input "經理-8"
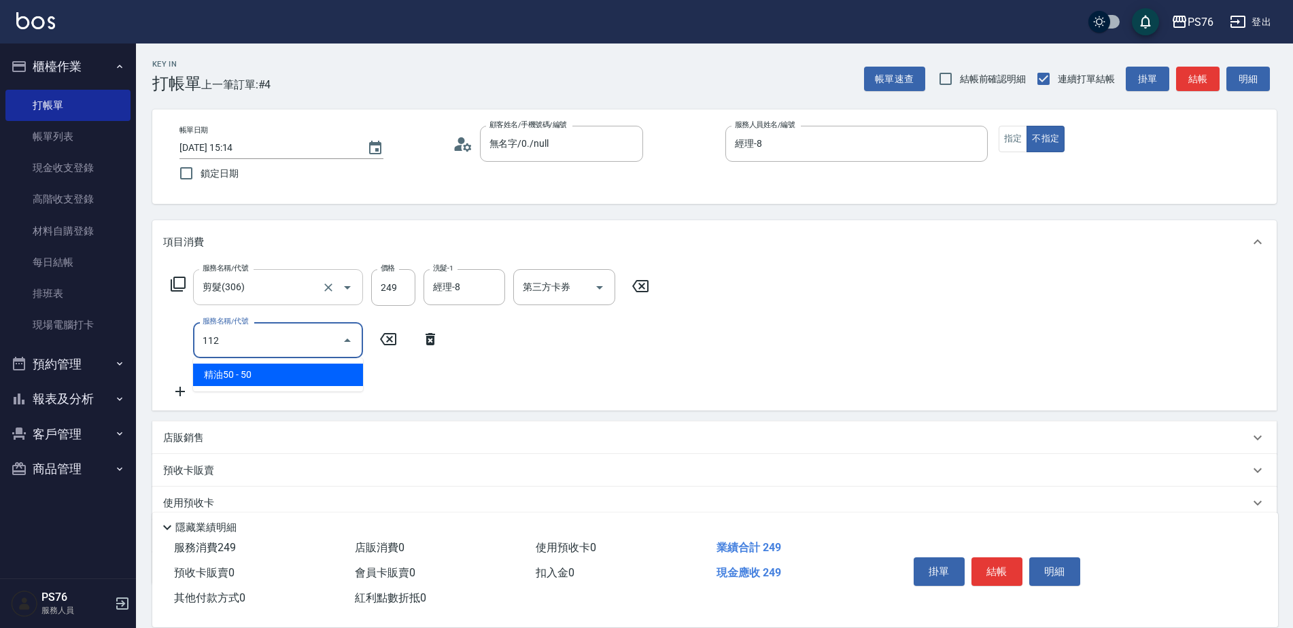
type input "精油50(112)"
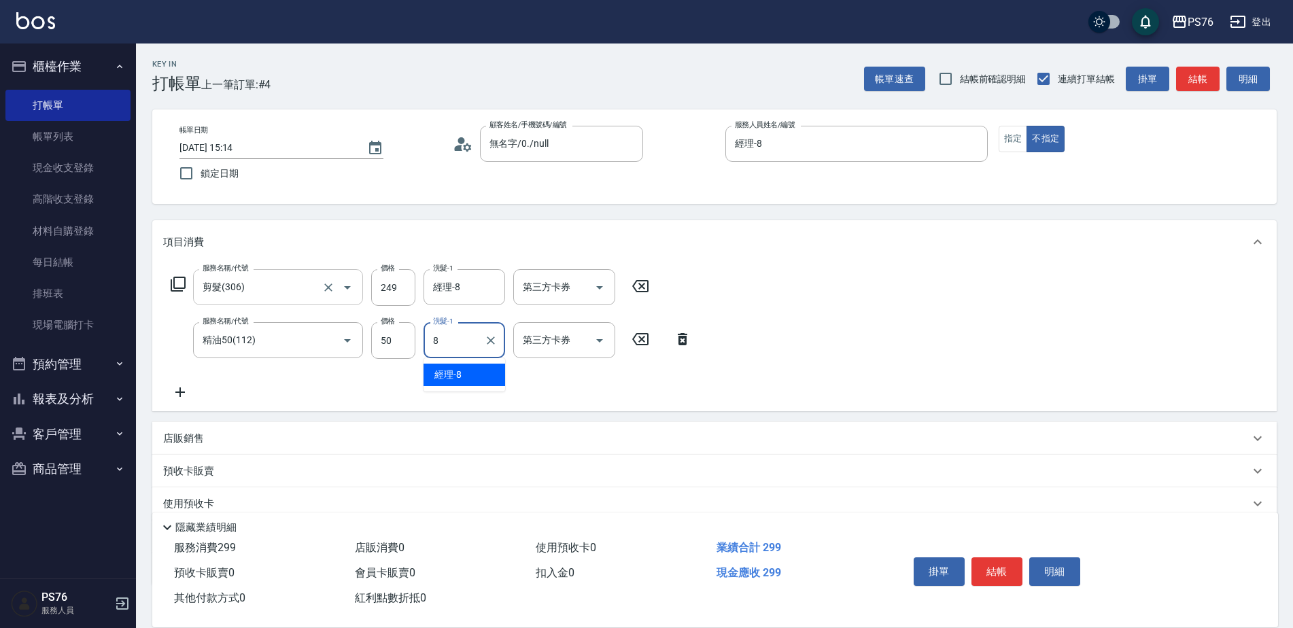
type input "經理-8"
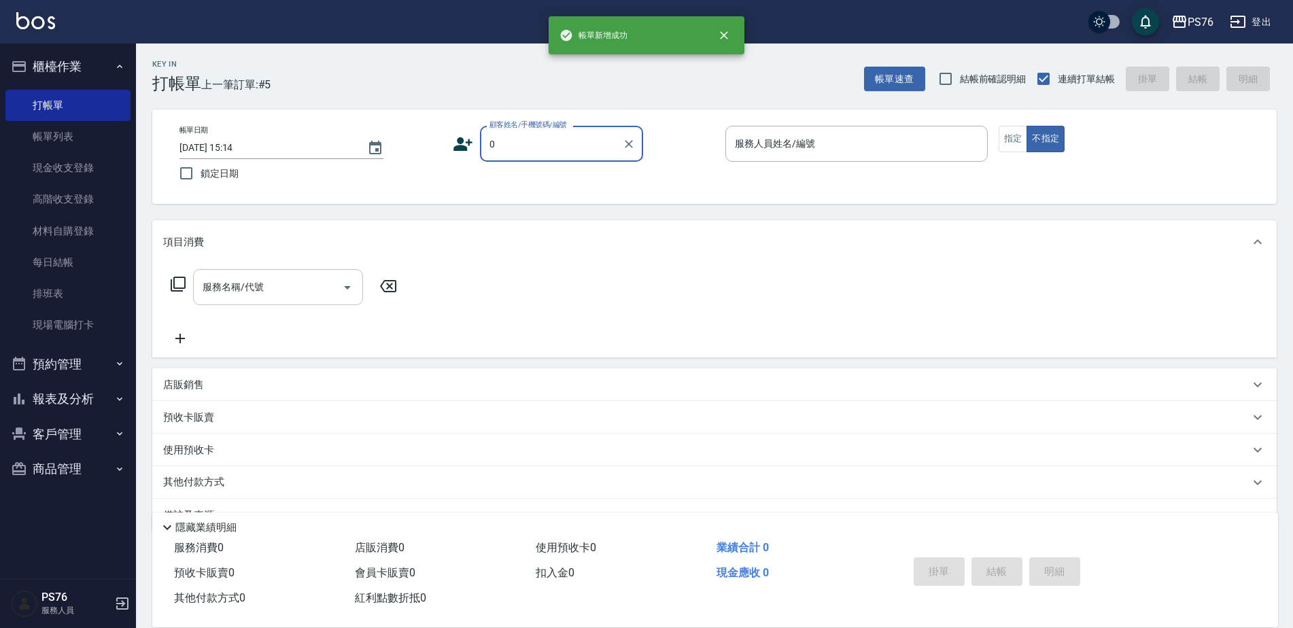
type input "無名字/0./null"
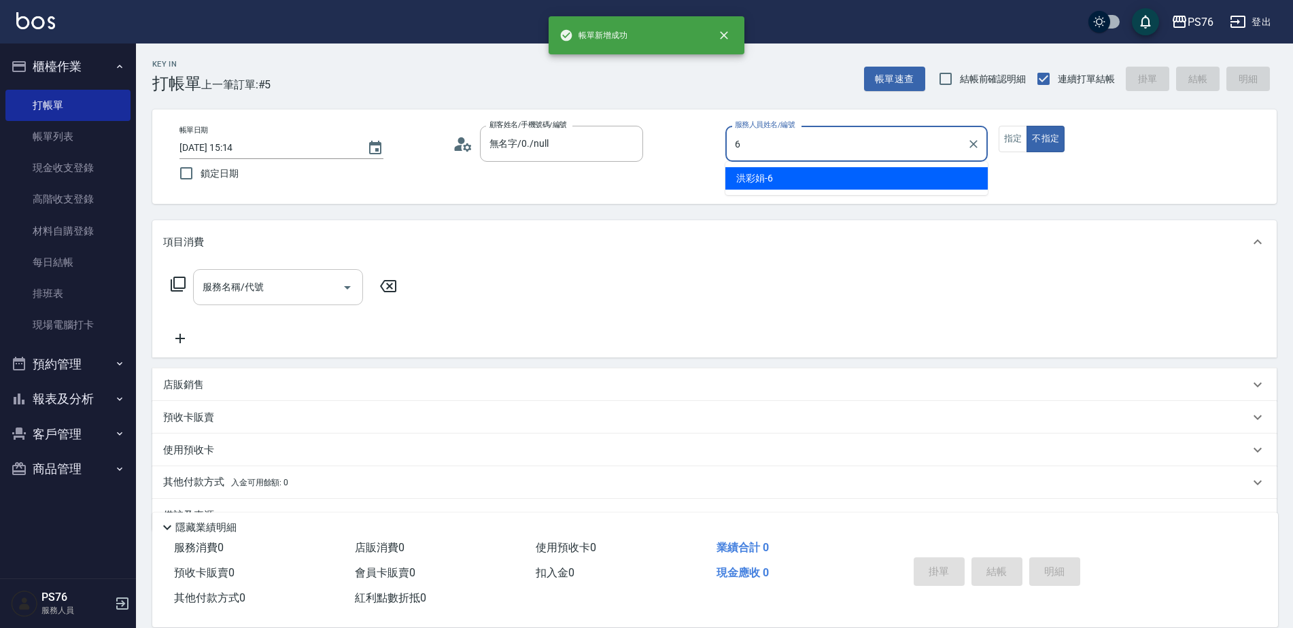
type input "洪彩娟-6"
type button "false"
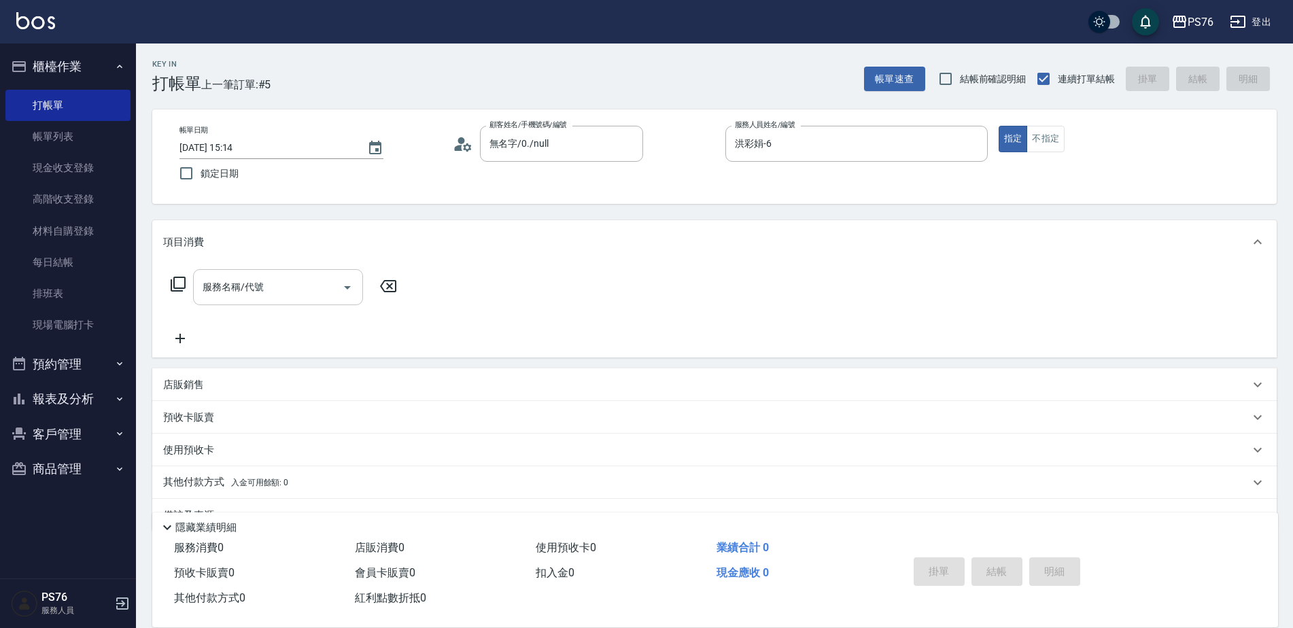
click at [317, 280] on input "服務名稱/代號" at bounding box center [267, 287] width 137 height 24
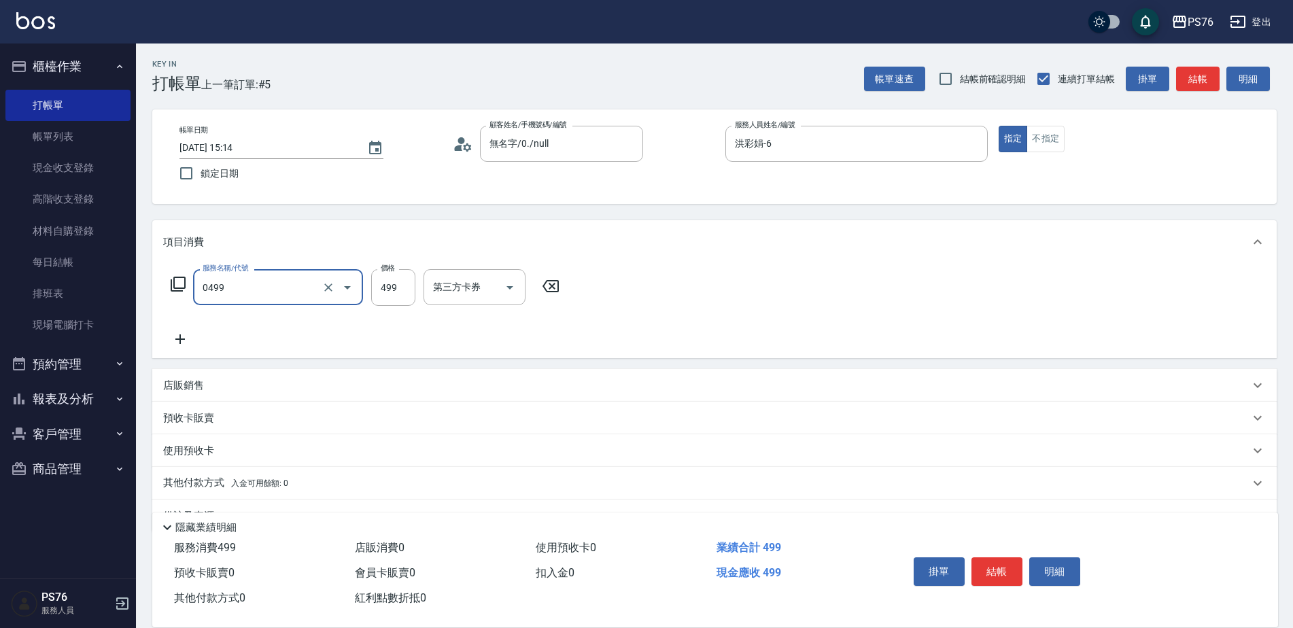
type input "[PERSON_NAME]499(0499)"
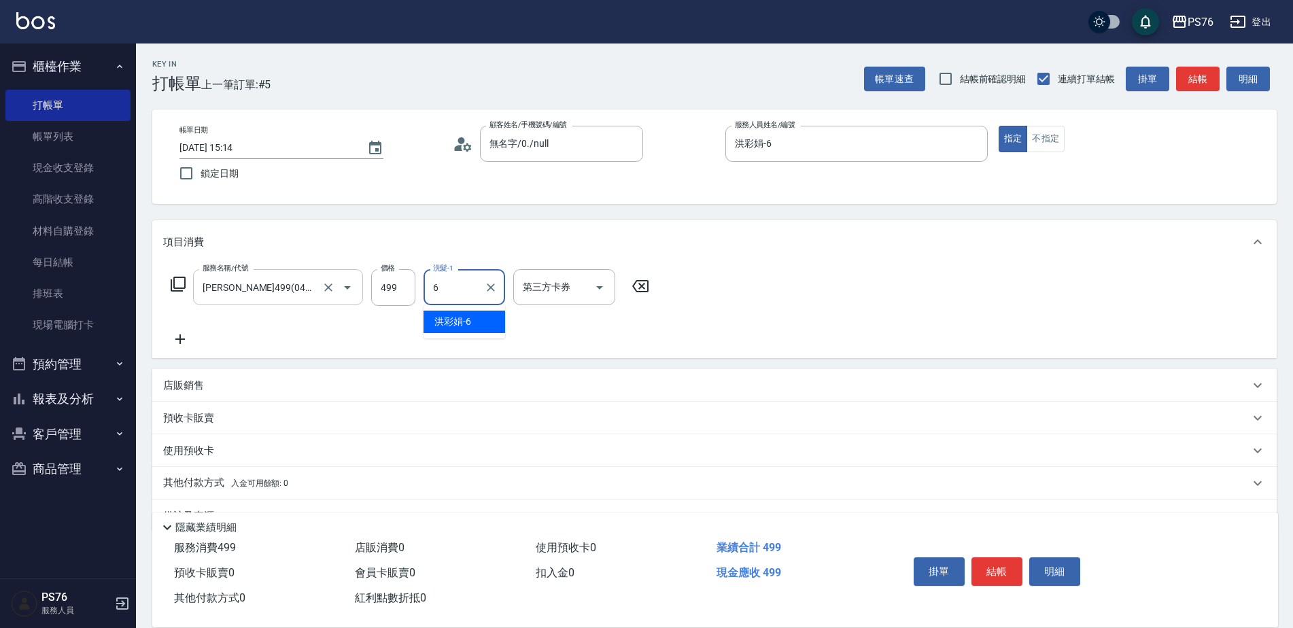
type input "洪彩娟-6"
click at [189, 377] on div "店販銷售" at bounding box center [714, 385] width 1124 height 33
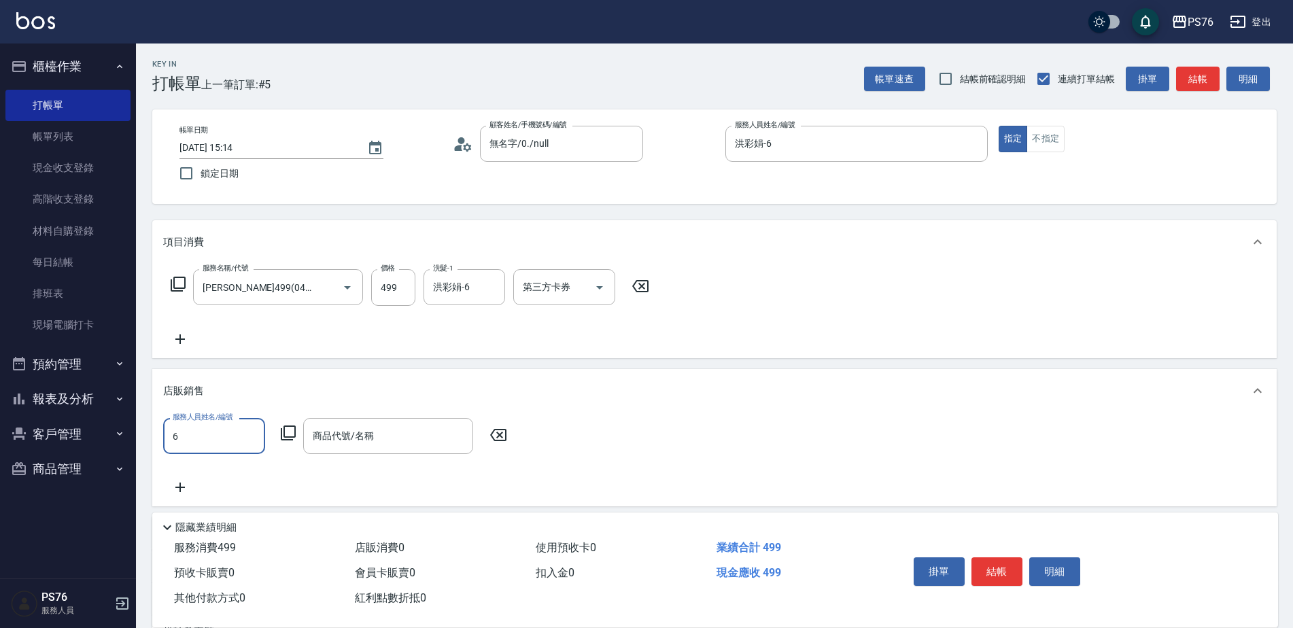
type input "洪彩娟-6"
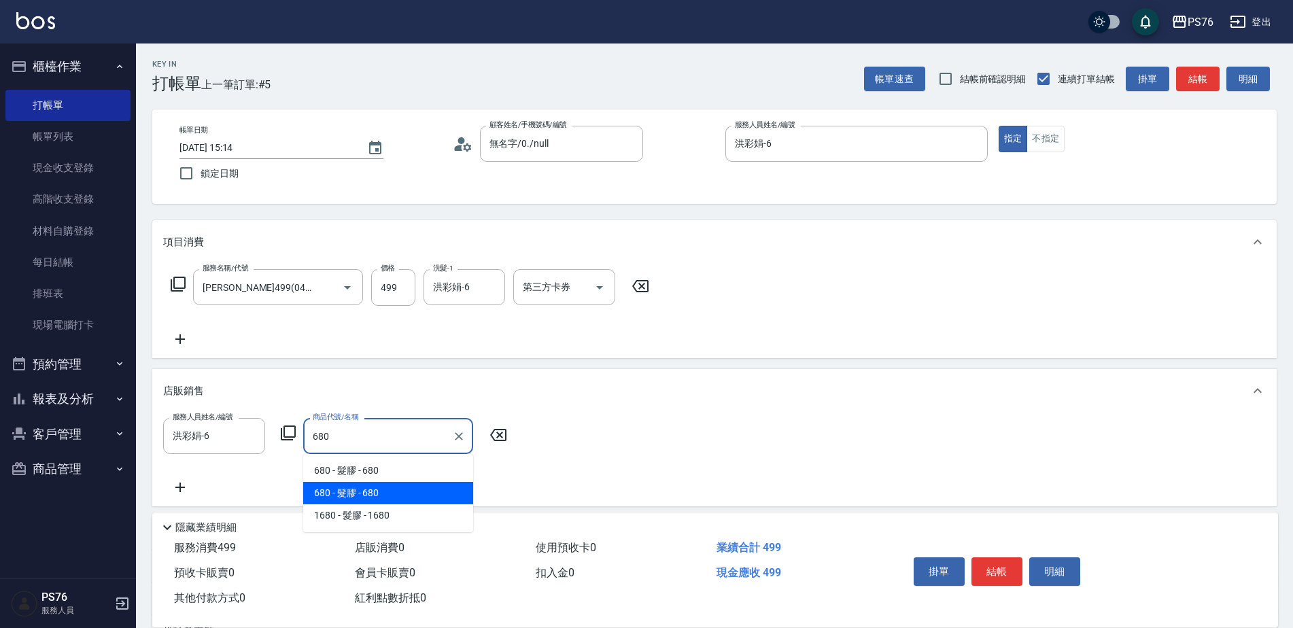
type input "髮膠"
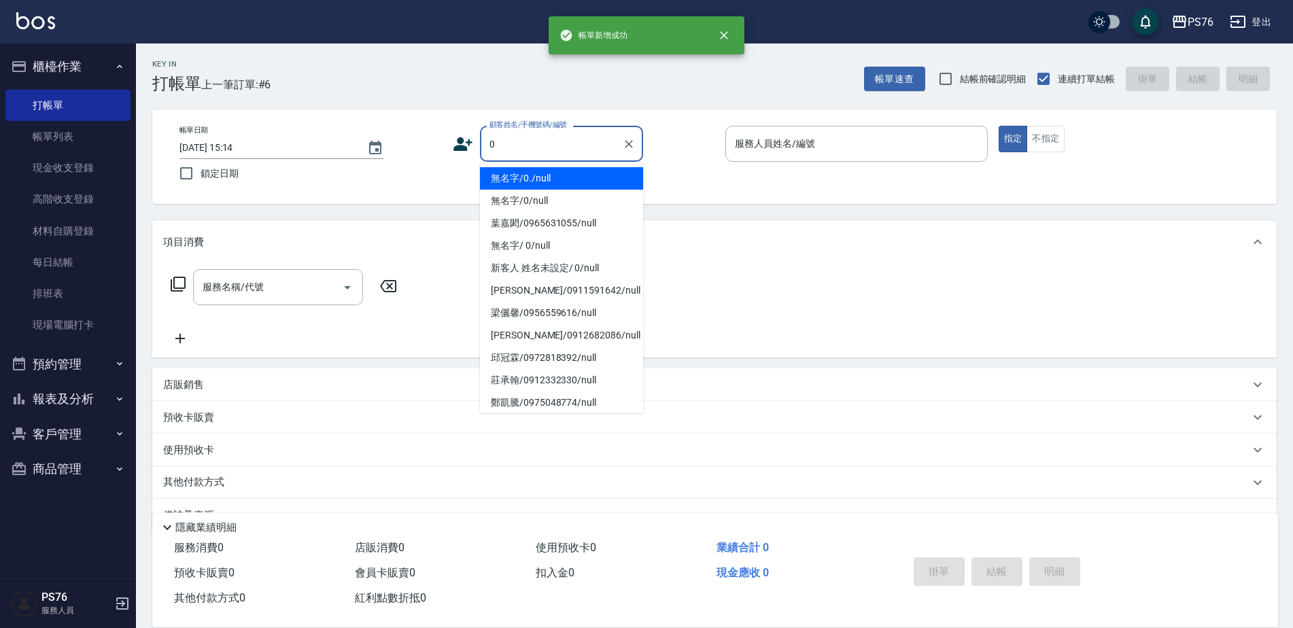
type input "無名字/0./null"
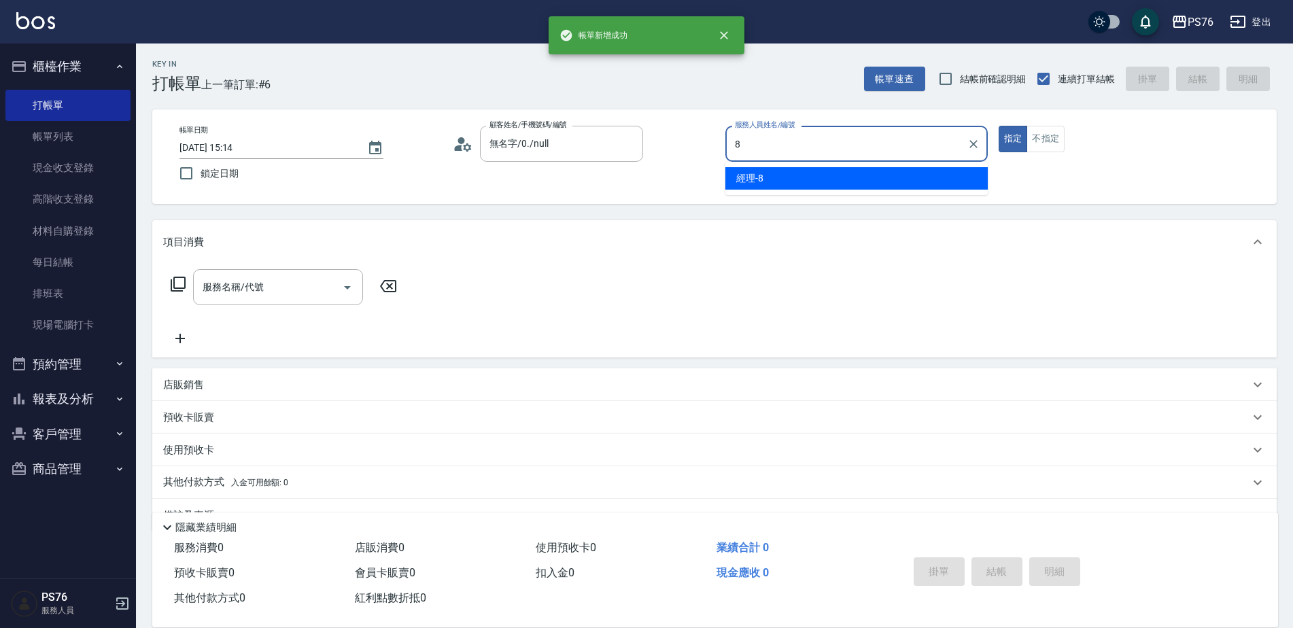
type input "經理-8"
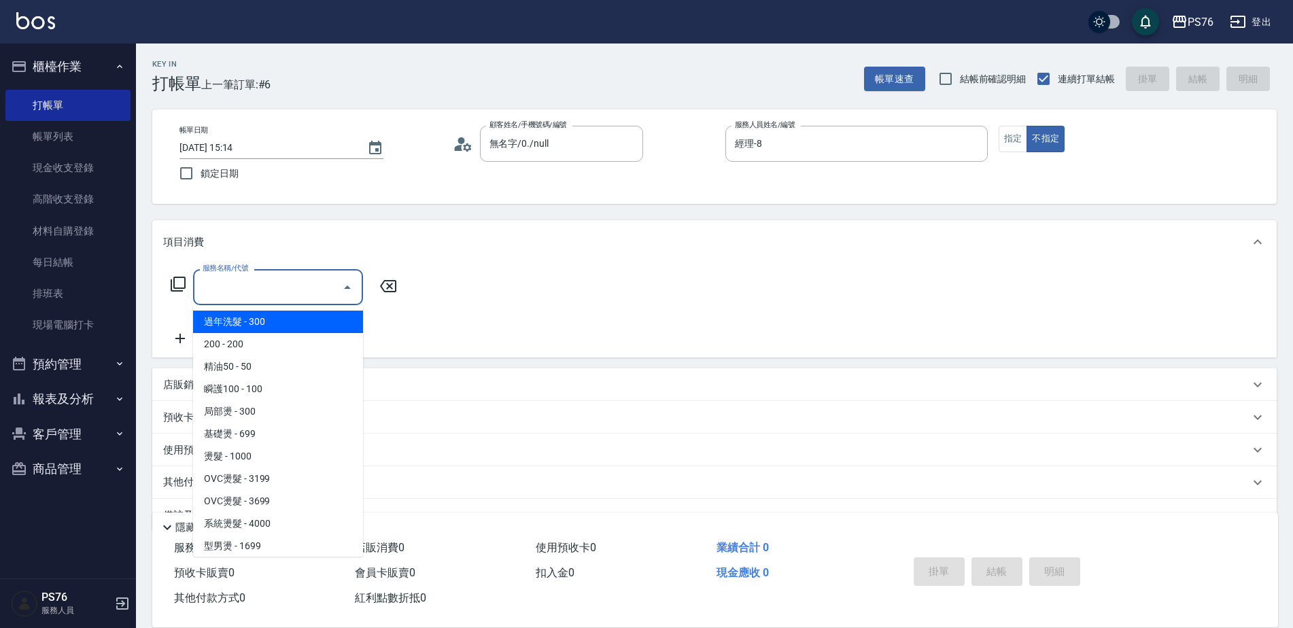
click at [230, 284] on input "服務名稱/代號" at bounding box center [267, 287] width 137 height 24
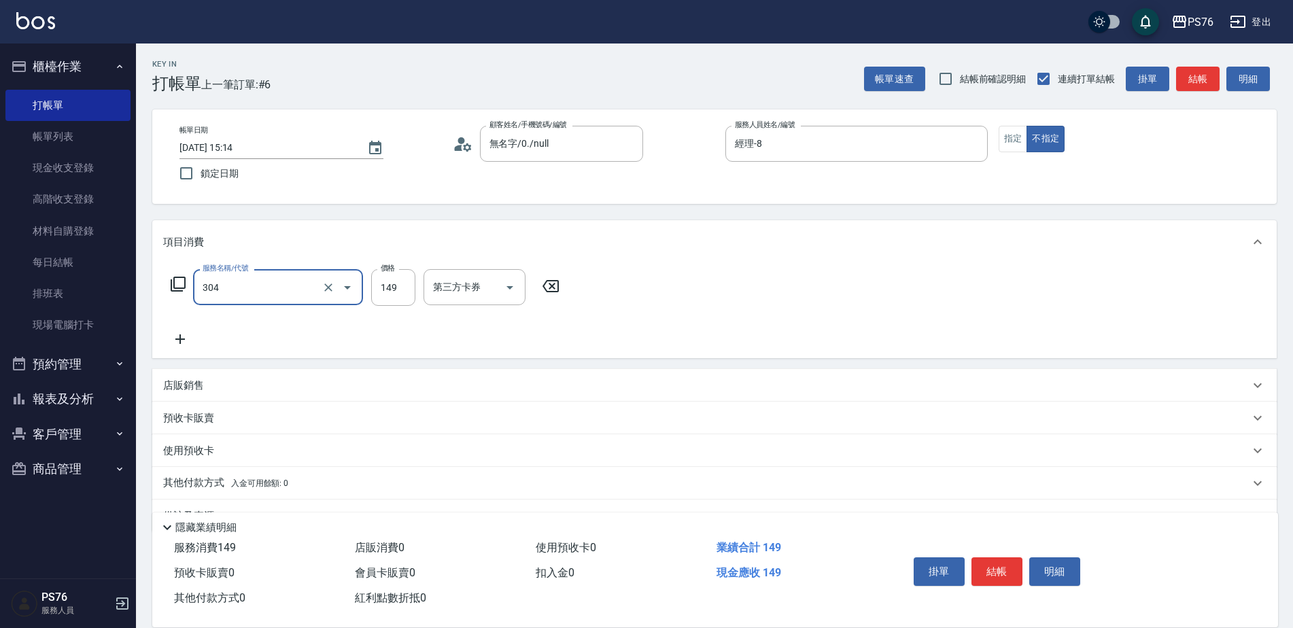
type input "剪髮(304)"
type input "50"
